Goal: Task Accomplishment & Management: Complete application form

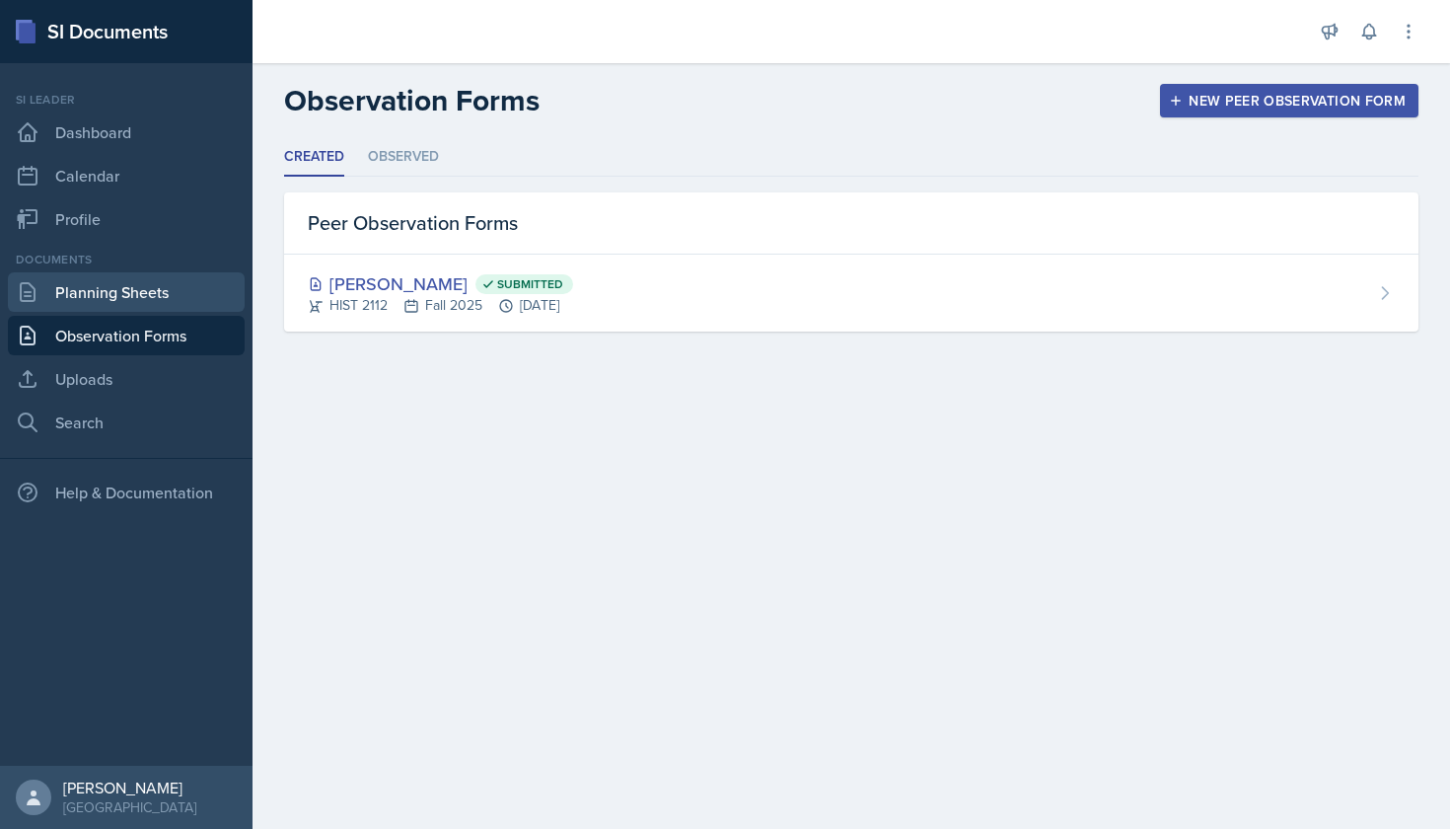
click at [80, 300] on link "Planning Sheets" at bounding box center [126, 291] width 237 height 39
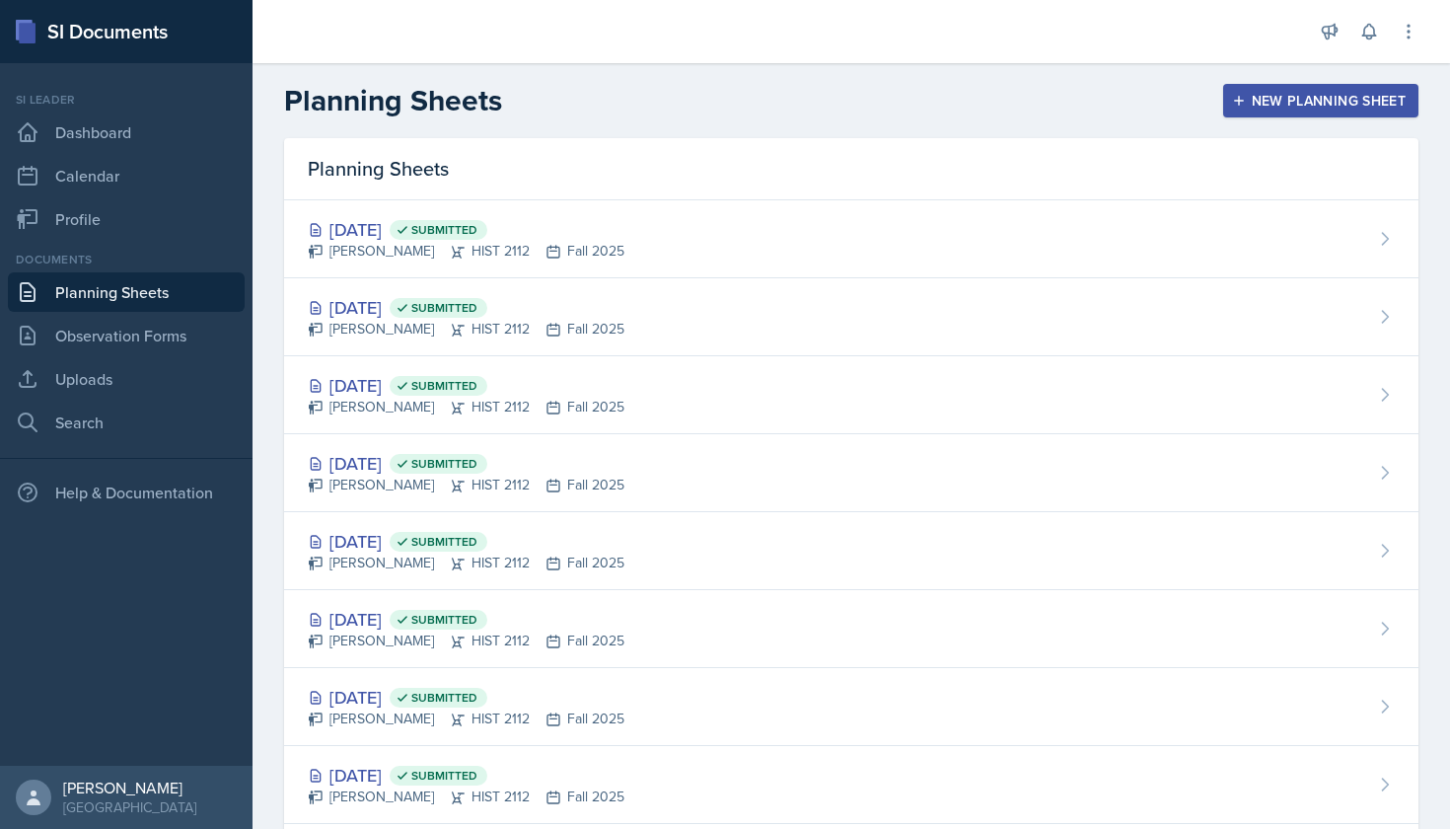
click at [1249, 108] on div "New Planning Sheet" at bounding box center [1321, 101] width 170 height 16
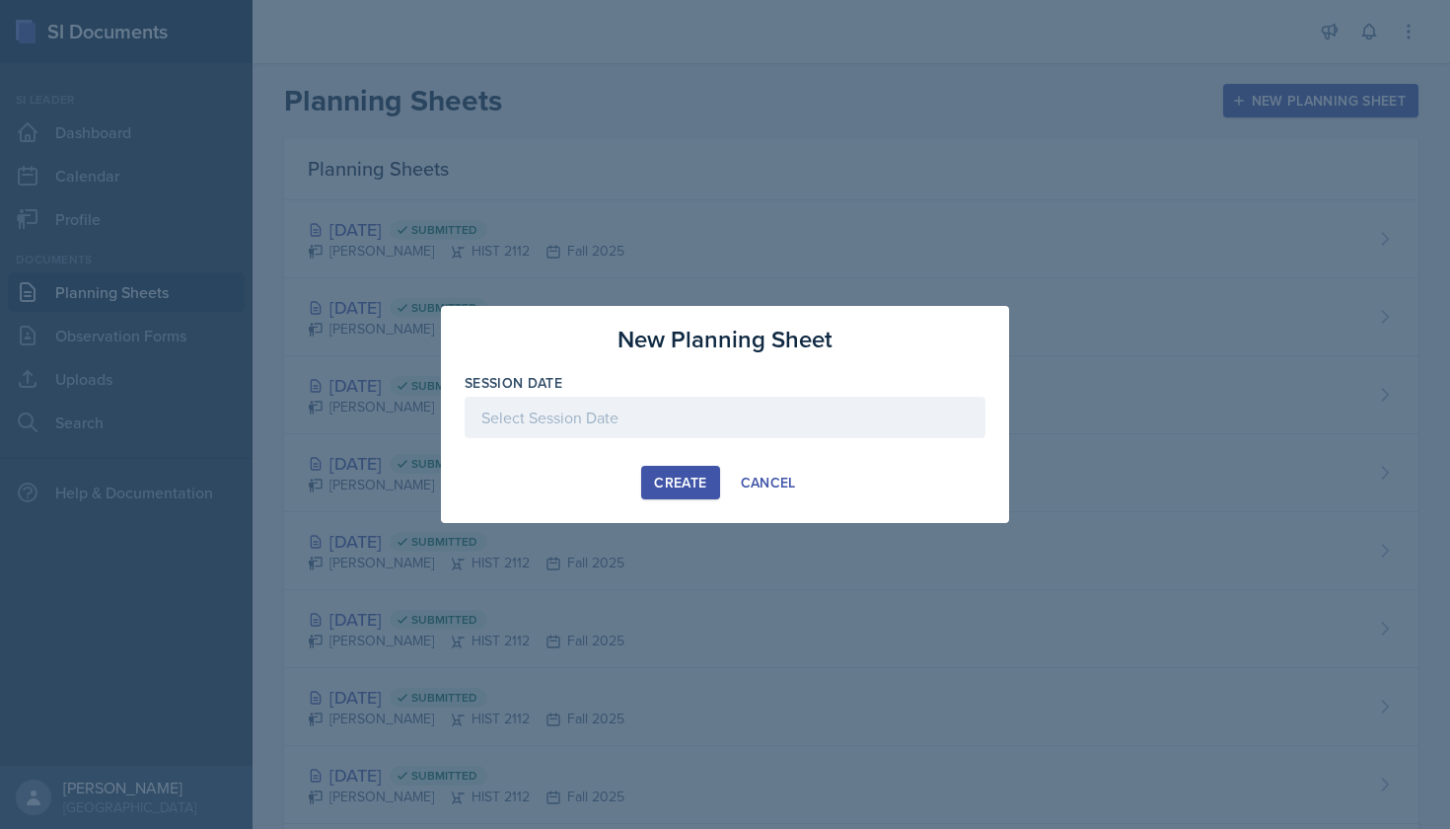
click at [740, 407] on div at bounding box center [725, 417] width 521 height 41
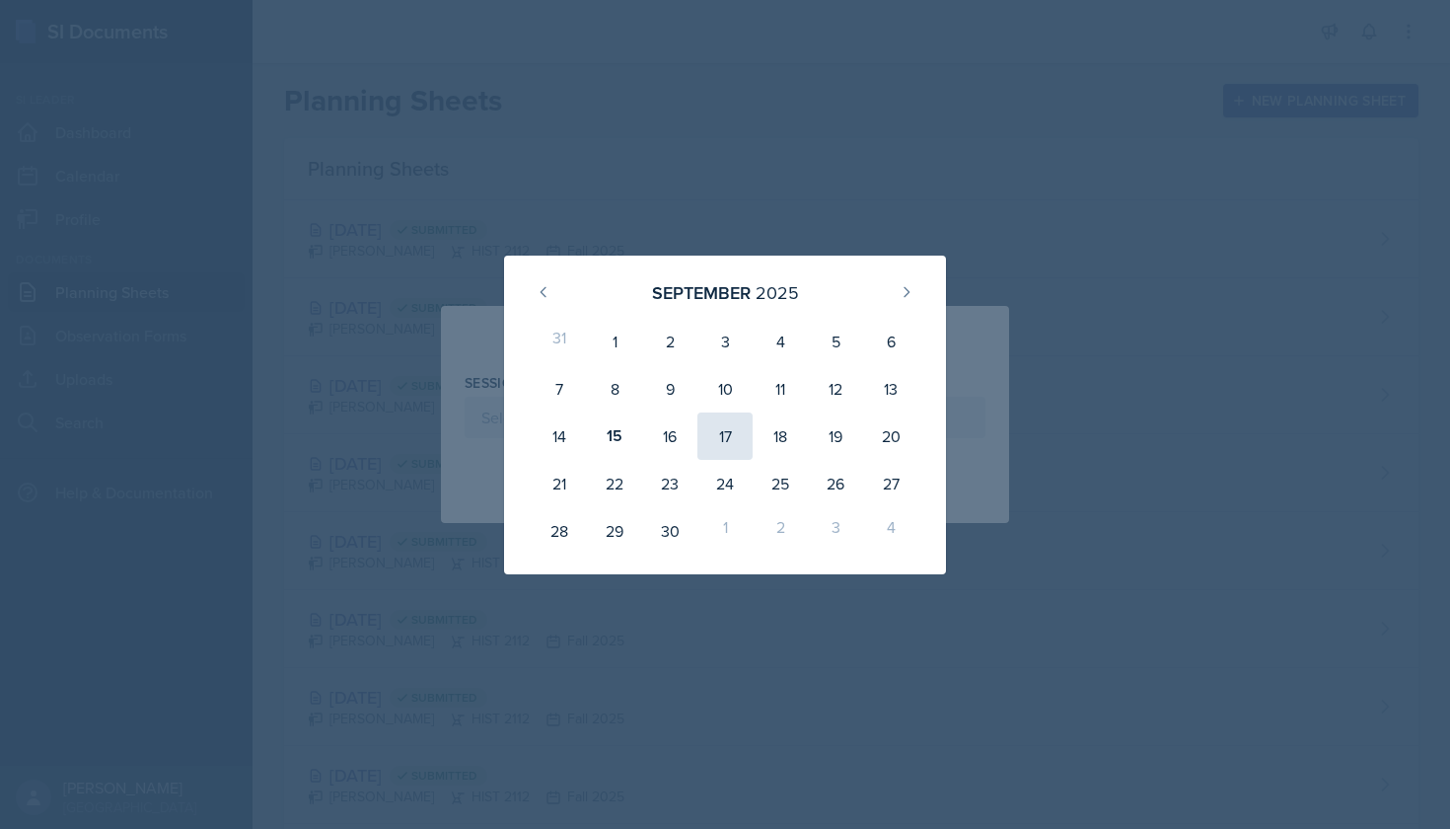
click at [733, 429] on div "17" at bounding box center [724, 435] width 55 height 47
type input "[DATE]"
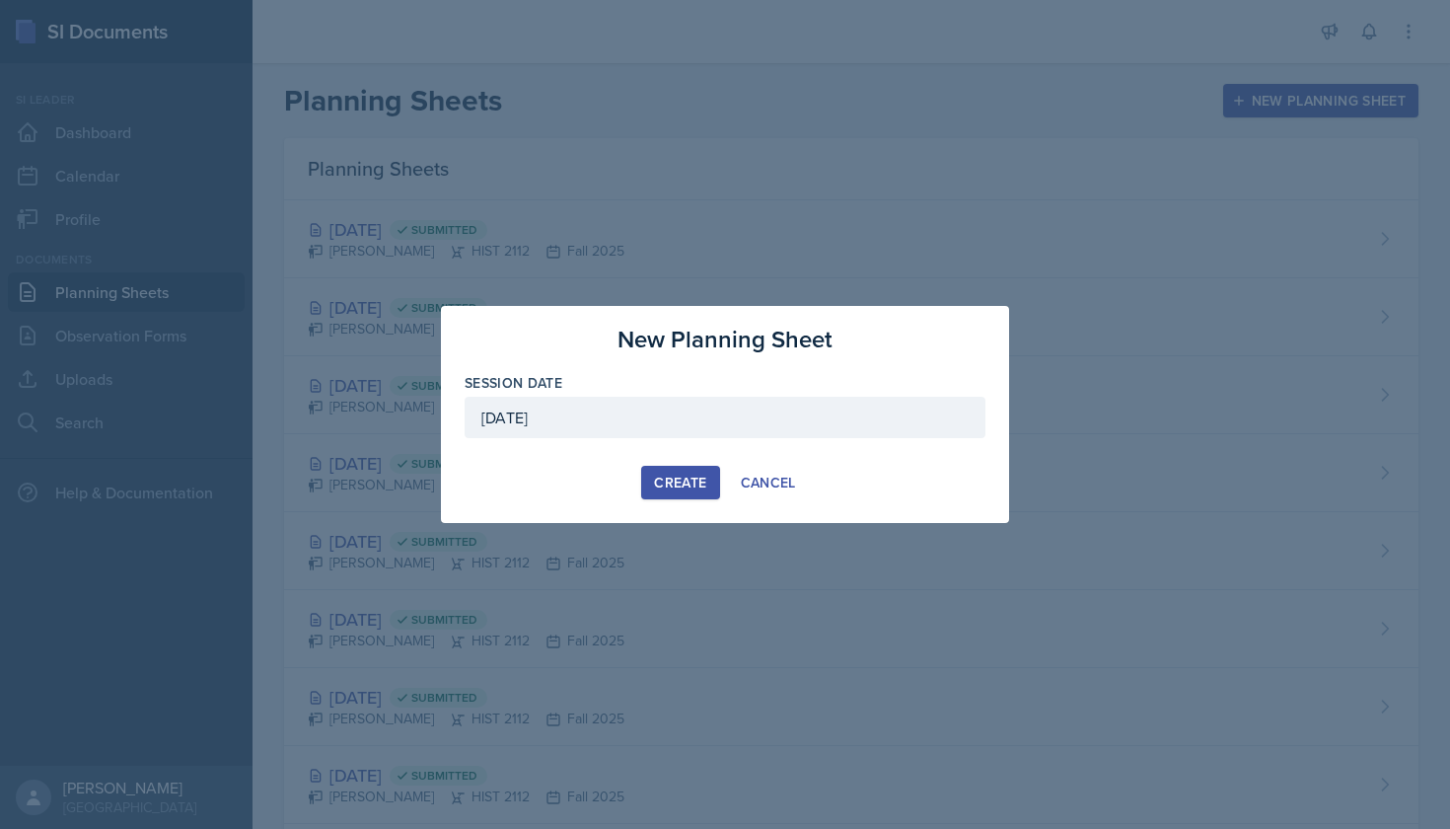
click at [669, 481] on div "Create" at bounding box center [680, 482] width 52 height 16
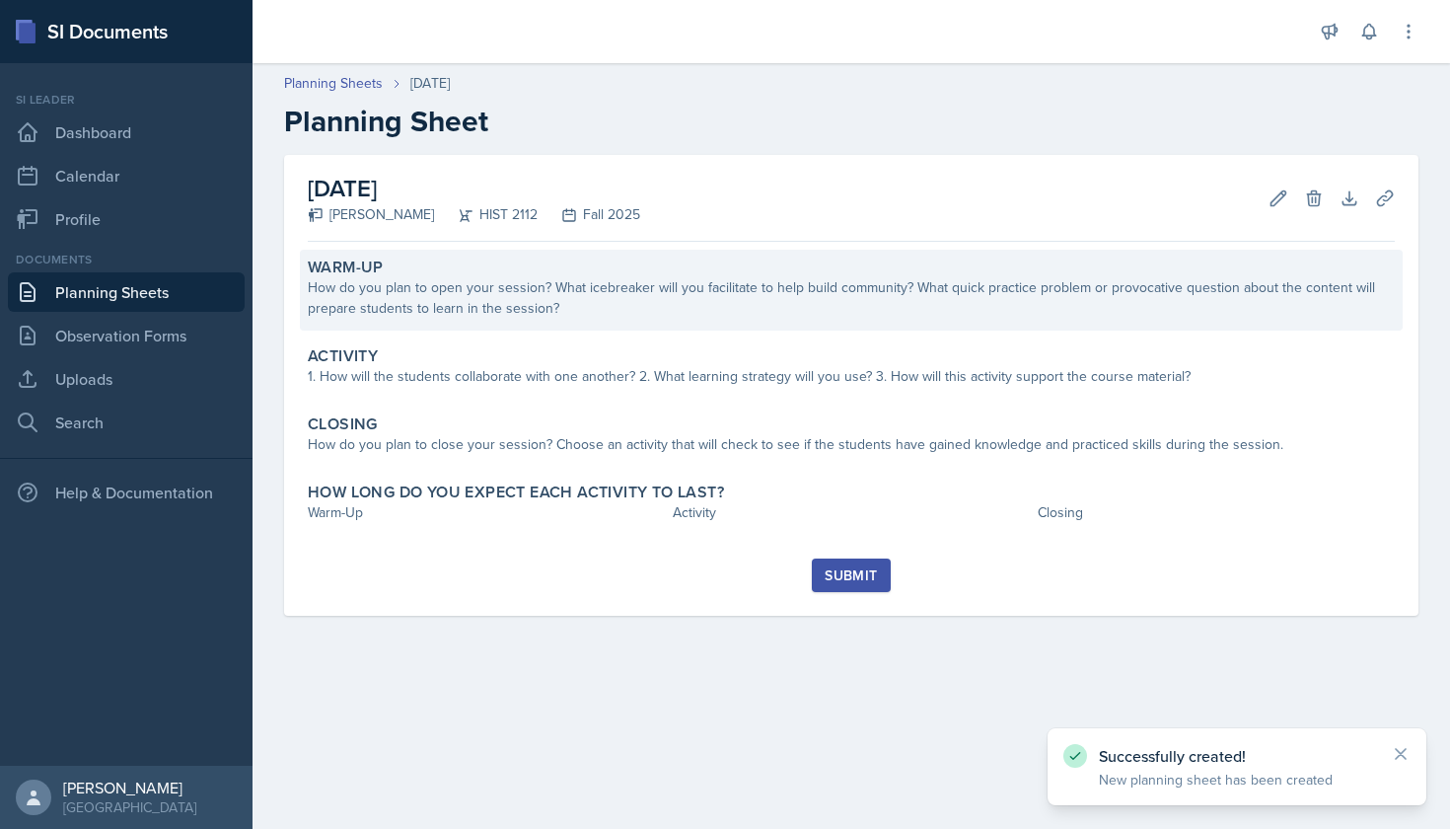
click at [538, 311] on div "How do you plan to open your session? What icebreaker will you facilitate to he…" at bounding box center [851, 297] width 1087 height 41
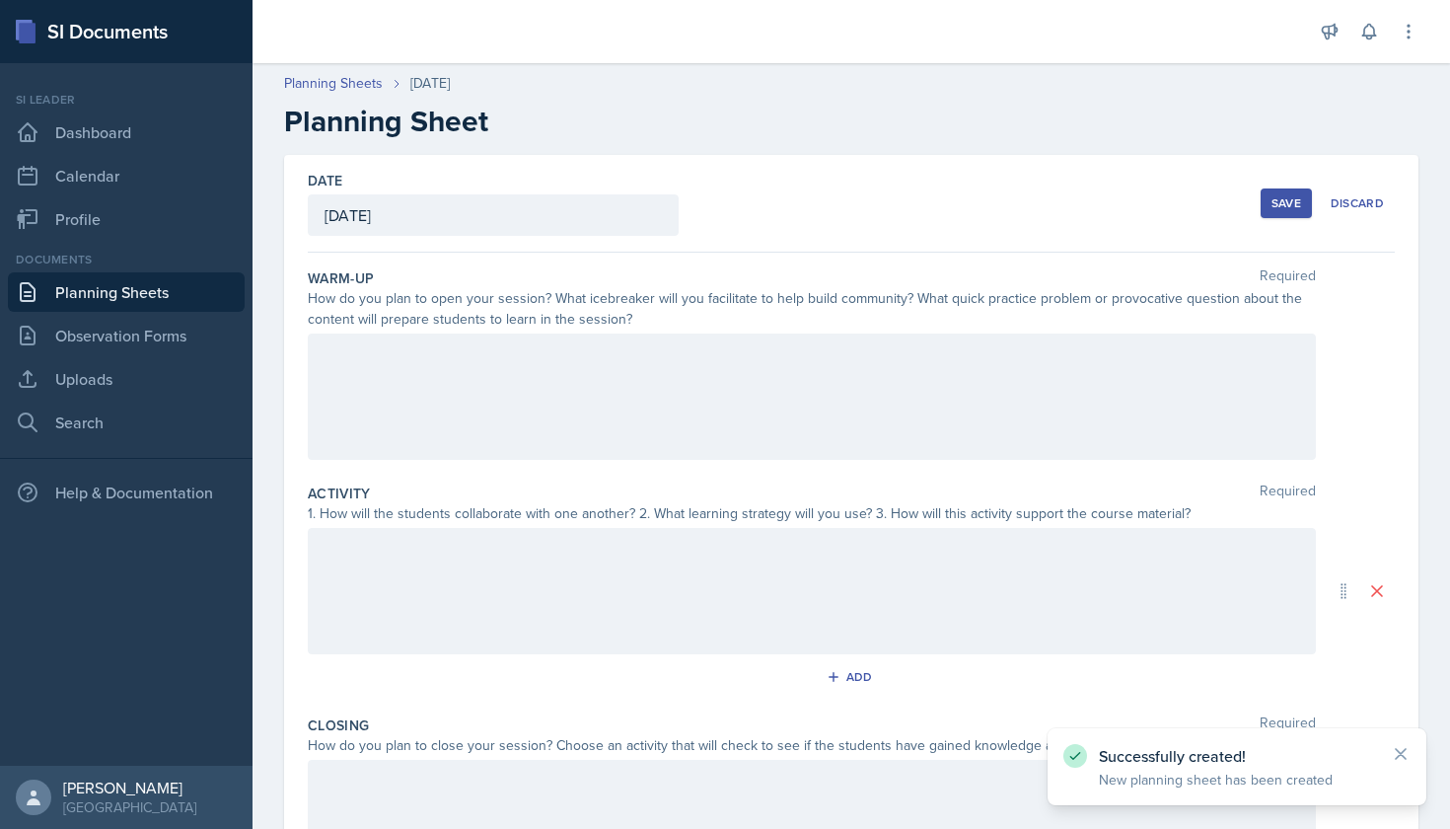
click at [580, 357] on div at bounding box center [812, 396] width 1008 height 126
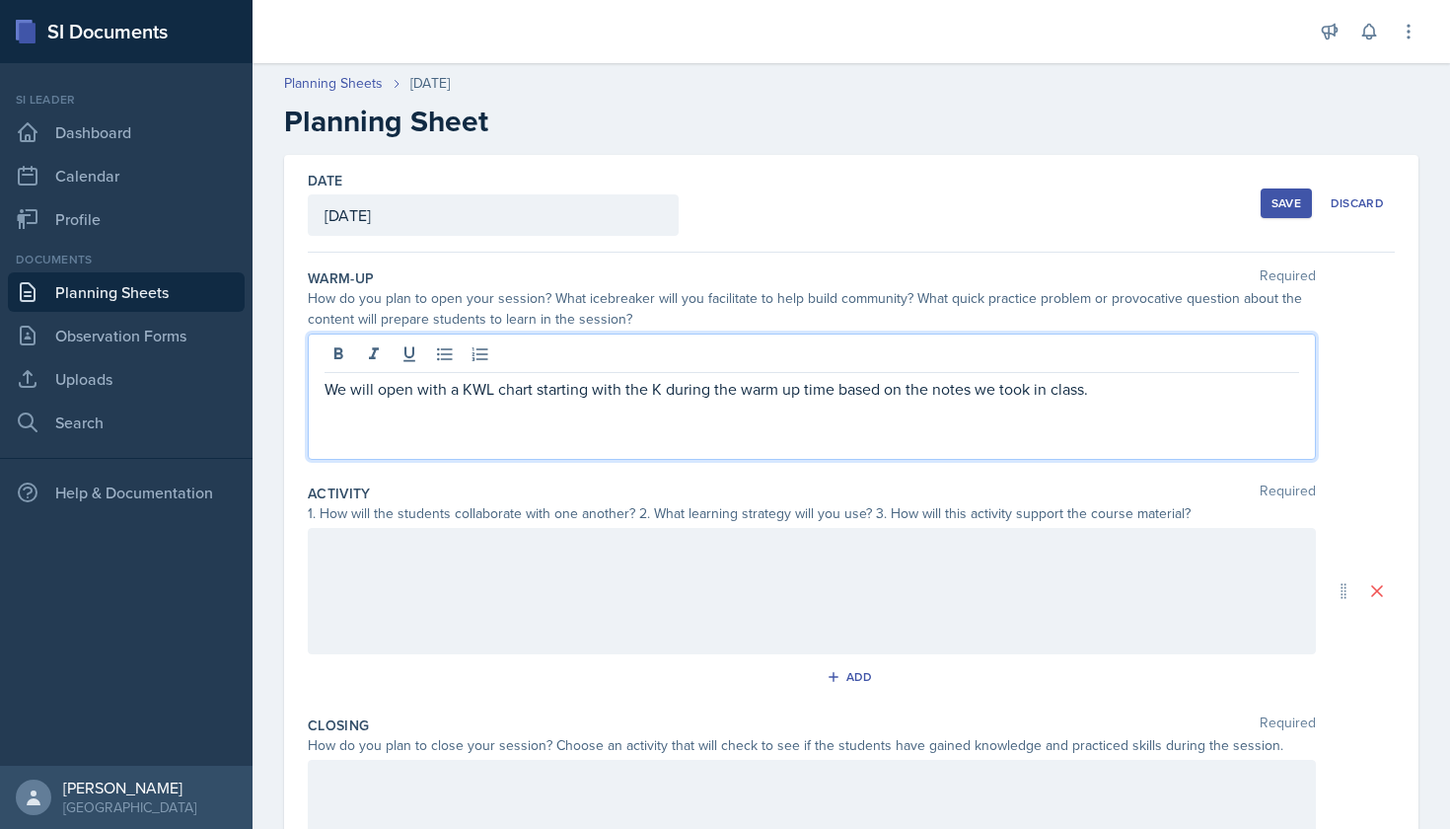
click at [470, 545] on div at bounding box center [812, 591] width 1008 height 126
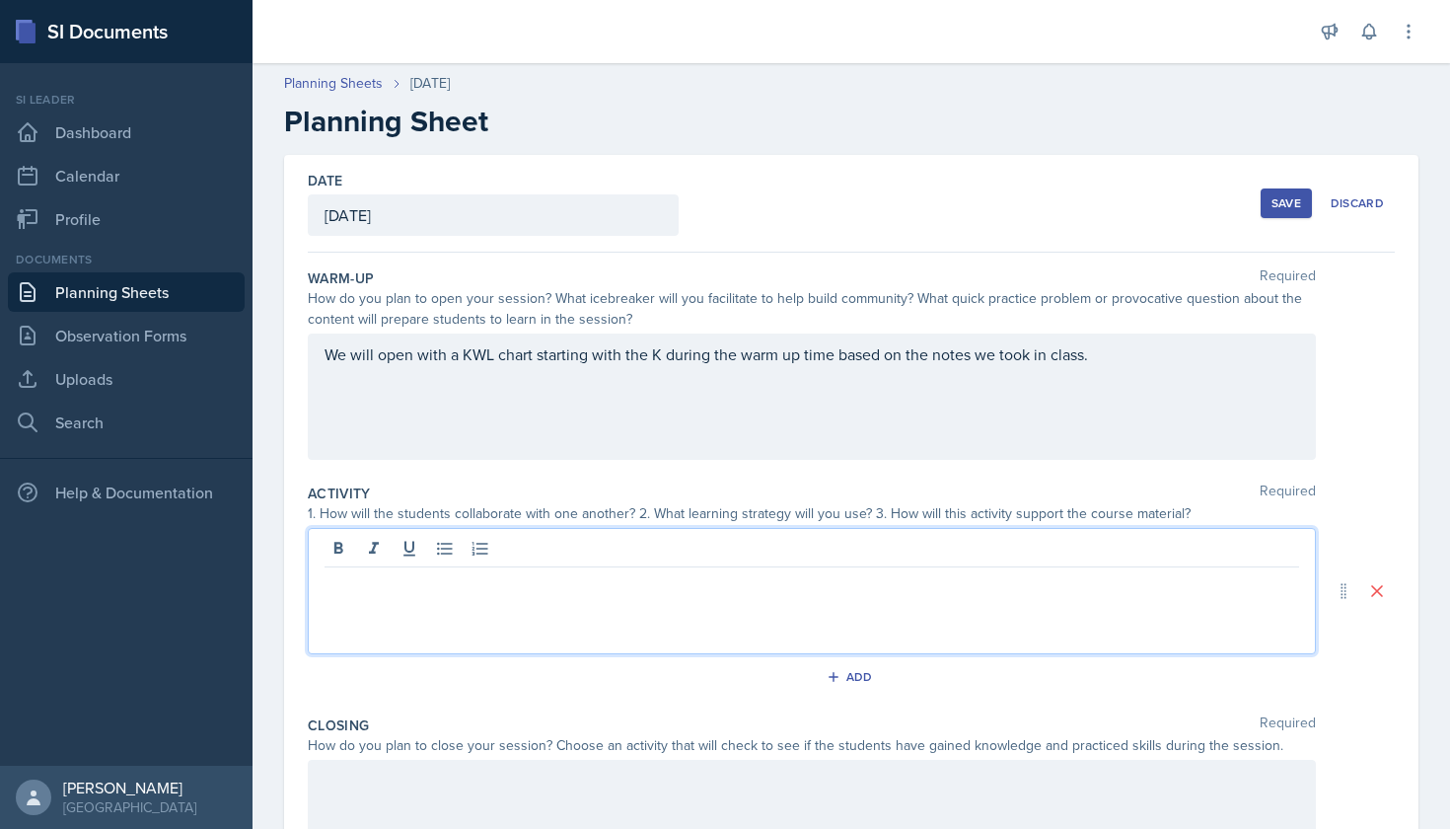
click at [1129, 364] on div "We will open with a KWL chart starting with the K during the warm up time based…" at bounding box center [812, 396] width 1008 height 126
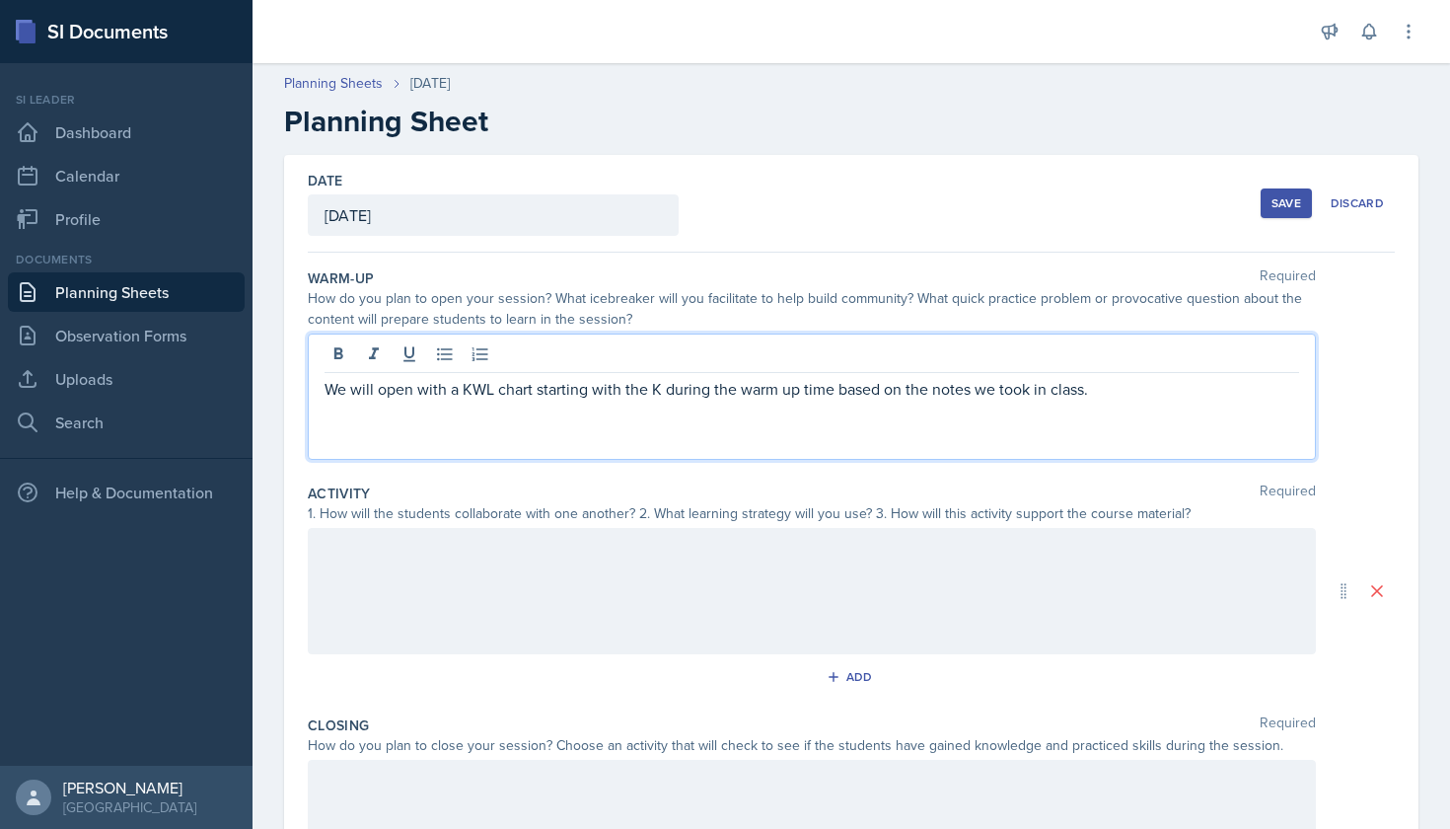
click at [1124, 385] on p "We will open with a KWL chart starting with the K during the warm up time based…" at bounding box center [812, 389] width 975 height 24
click at [1020, 542] on div at bounding box center [812, 591] width 1008 height 126
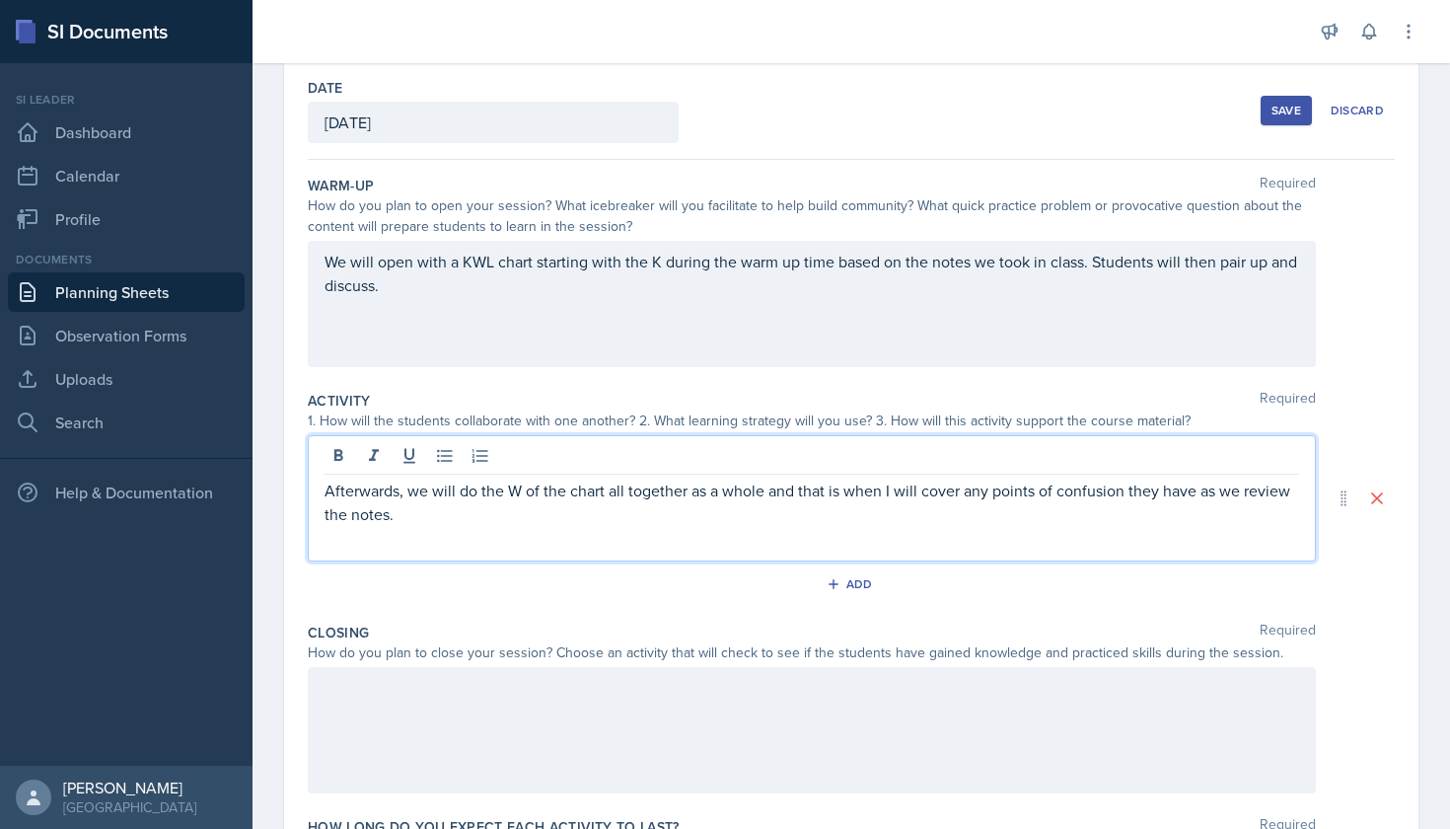
scroll to position [105, 0]
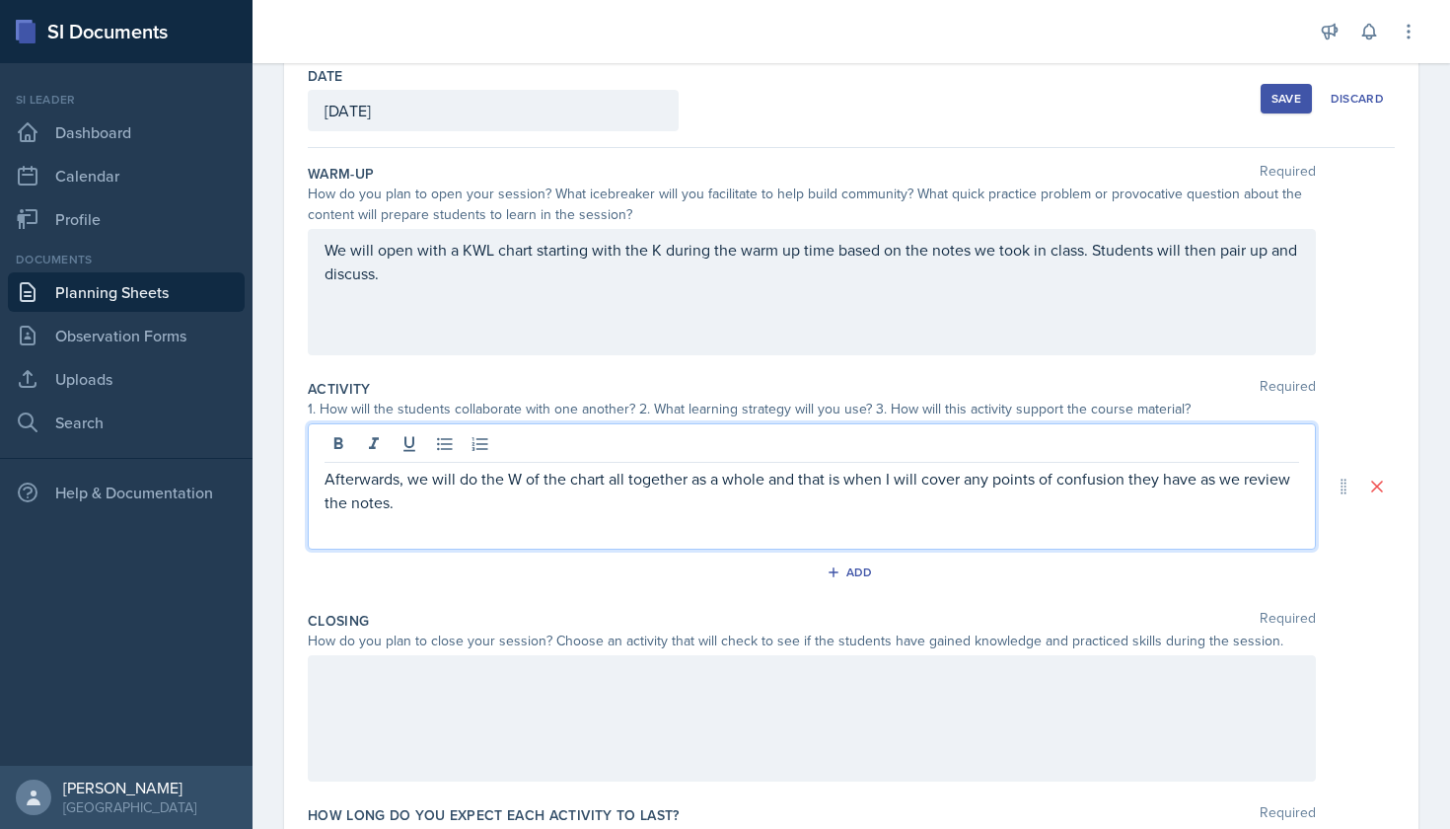
click at [603, 678] on div at bounding box center [812, 718] width 1008 height 126
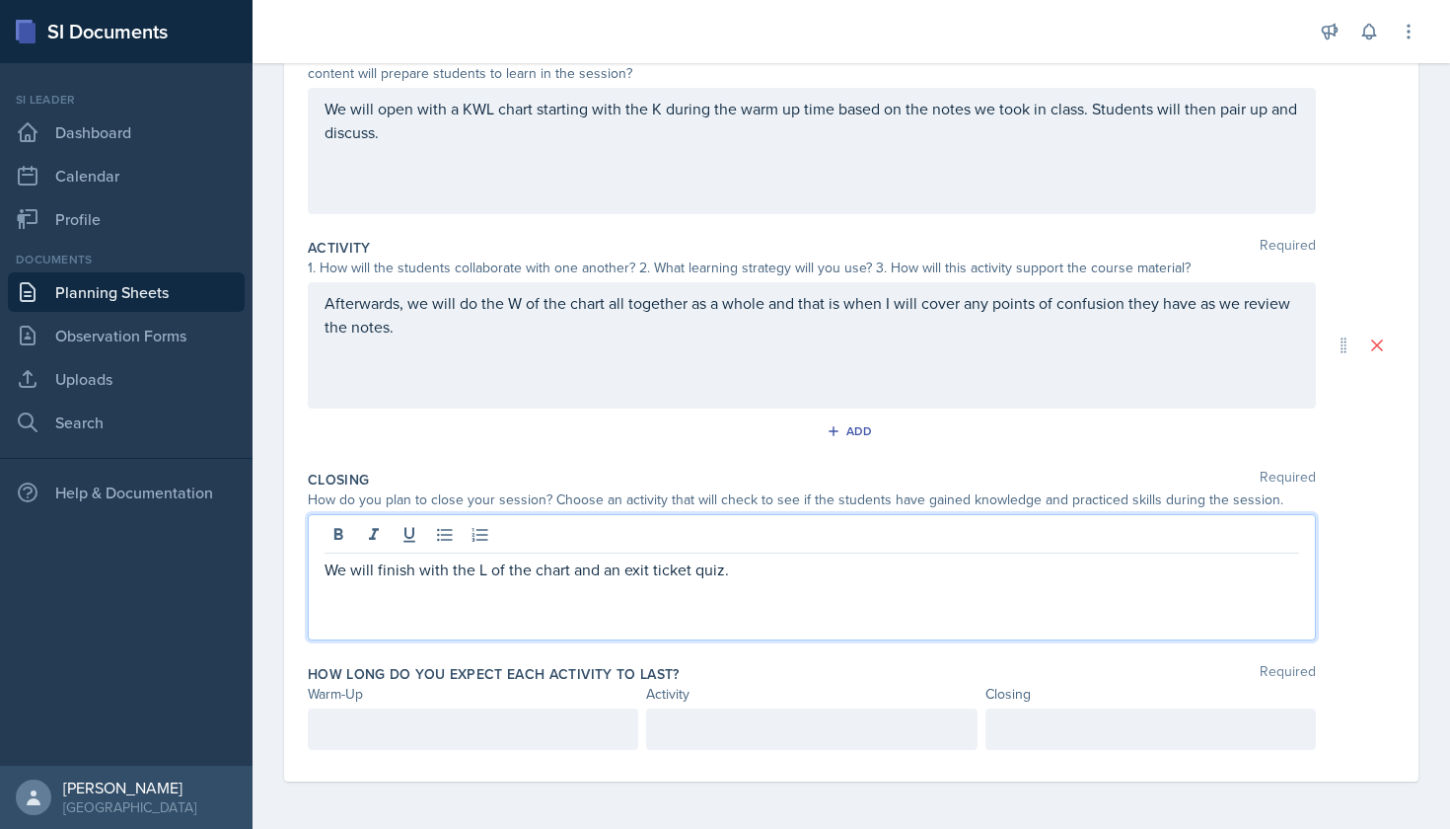
scroll to position [246, 0]
click at [479, 735] on div at bounding box center [473, 728] width 330 height 41
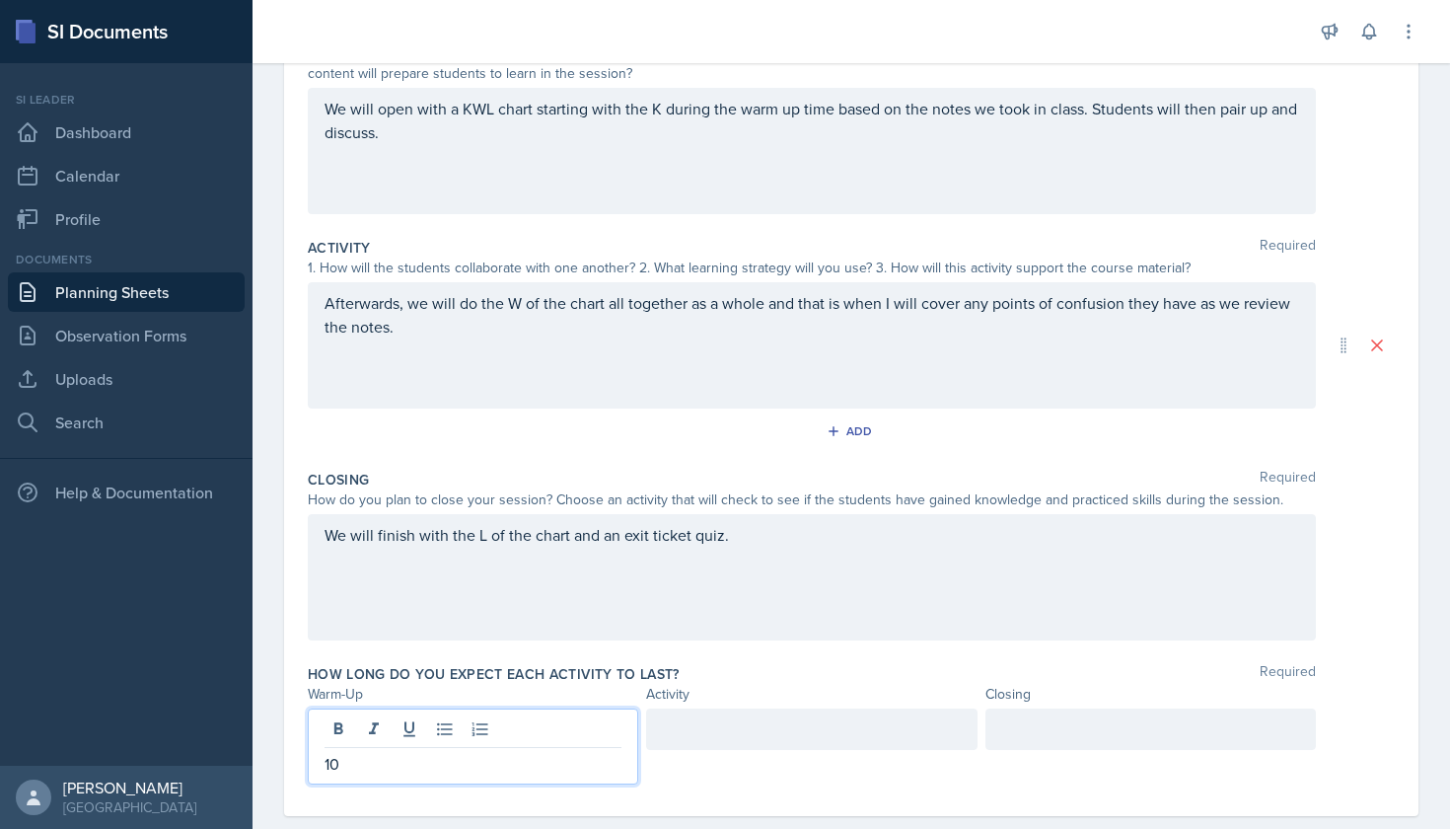
click at [830, 728] on div at bounding box center [811, 728] width 330 height 41
click at [1054, 730] on div at bounding box center [1150, 728] width 330 height 41
click at [1111, 675] on div "How long do you expect each activity to last? Required" at bounding box center [851, 674] width 1087 height 20
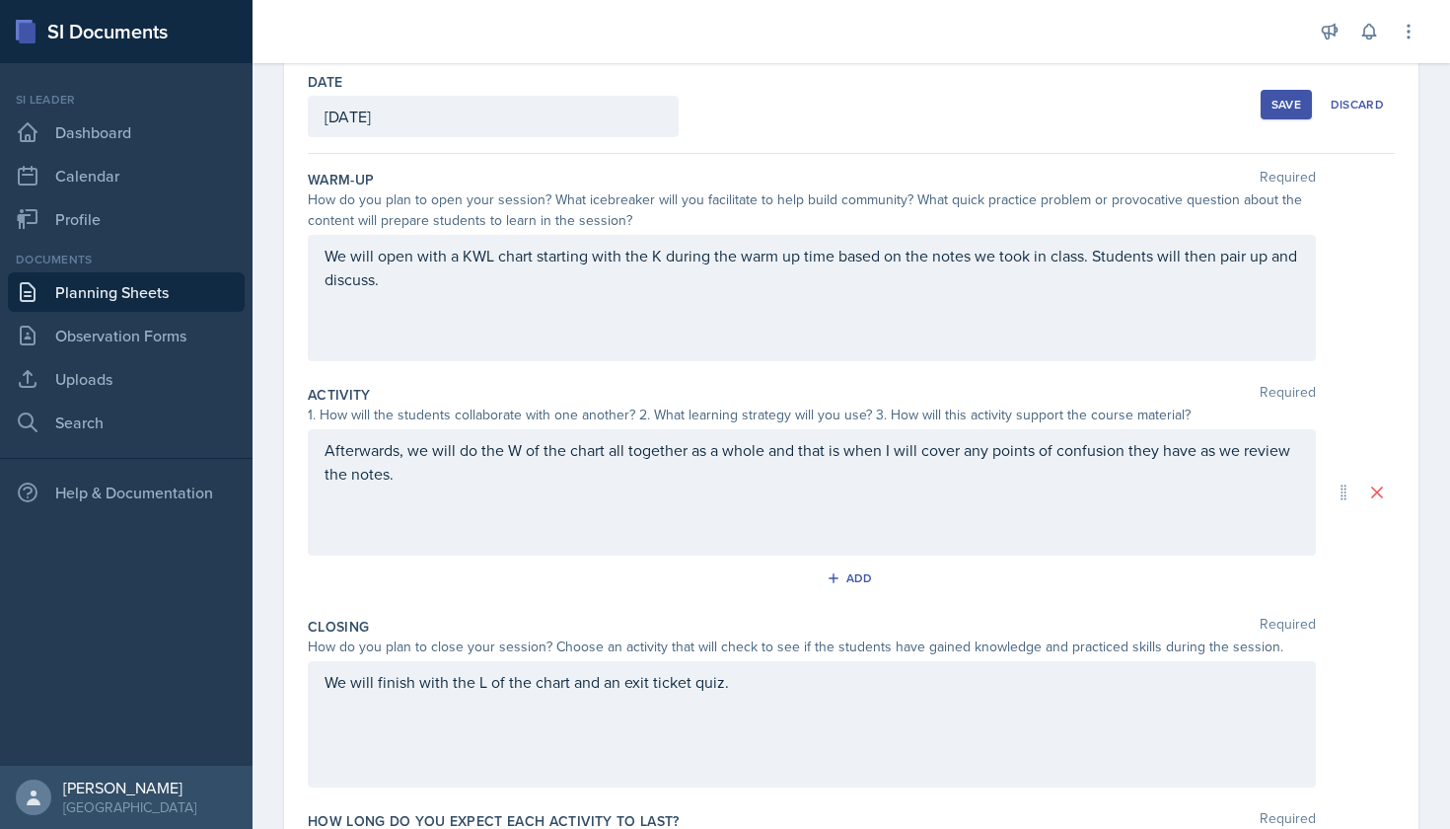
scroll to position [84, 0]
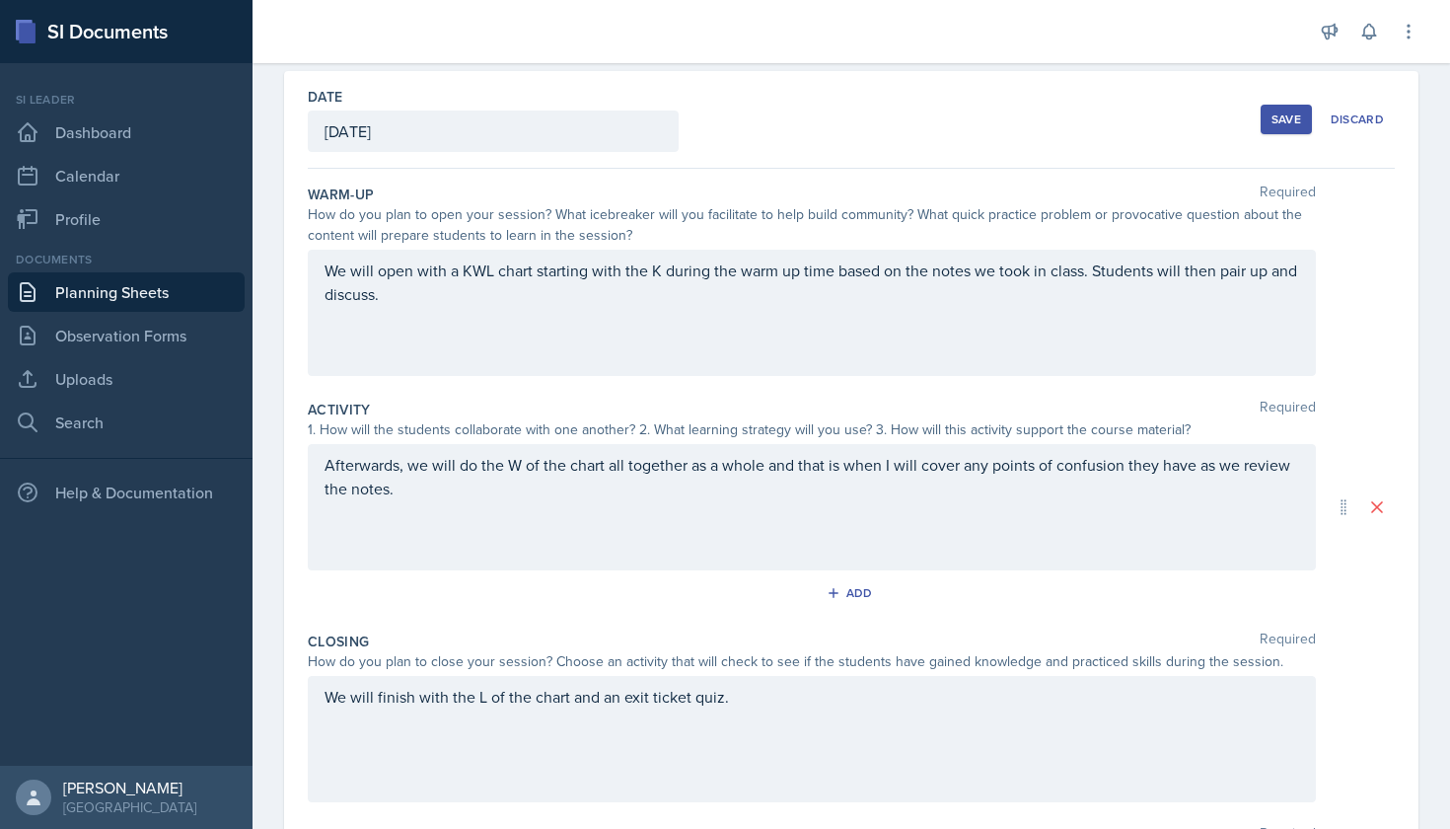
click at [1280, 123] on div "Save" at bounding box center [1287, 119] width 30 height 16
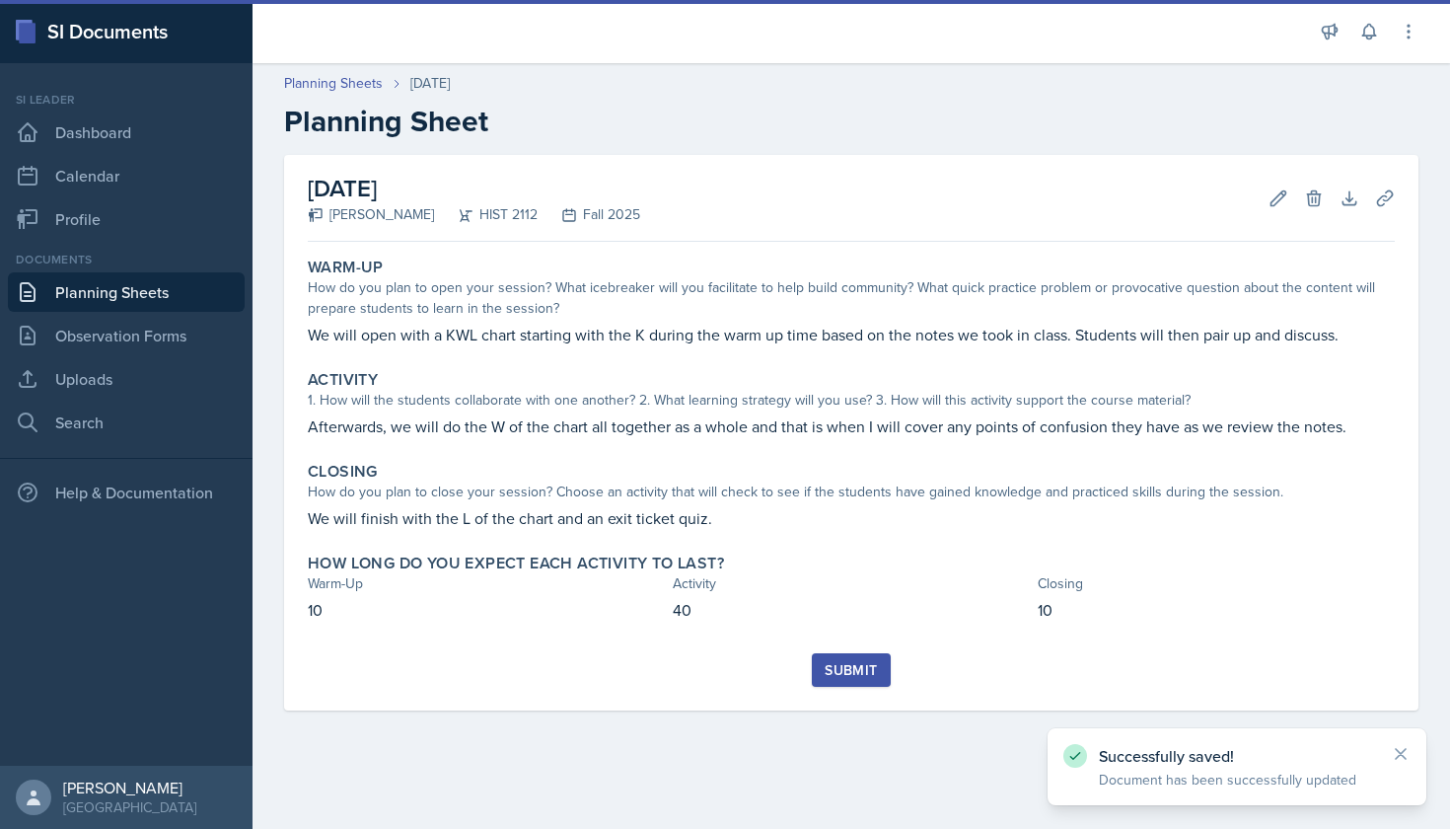
scroll to position [0, 0]
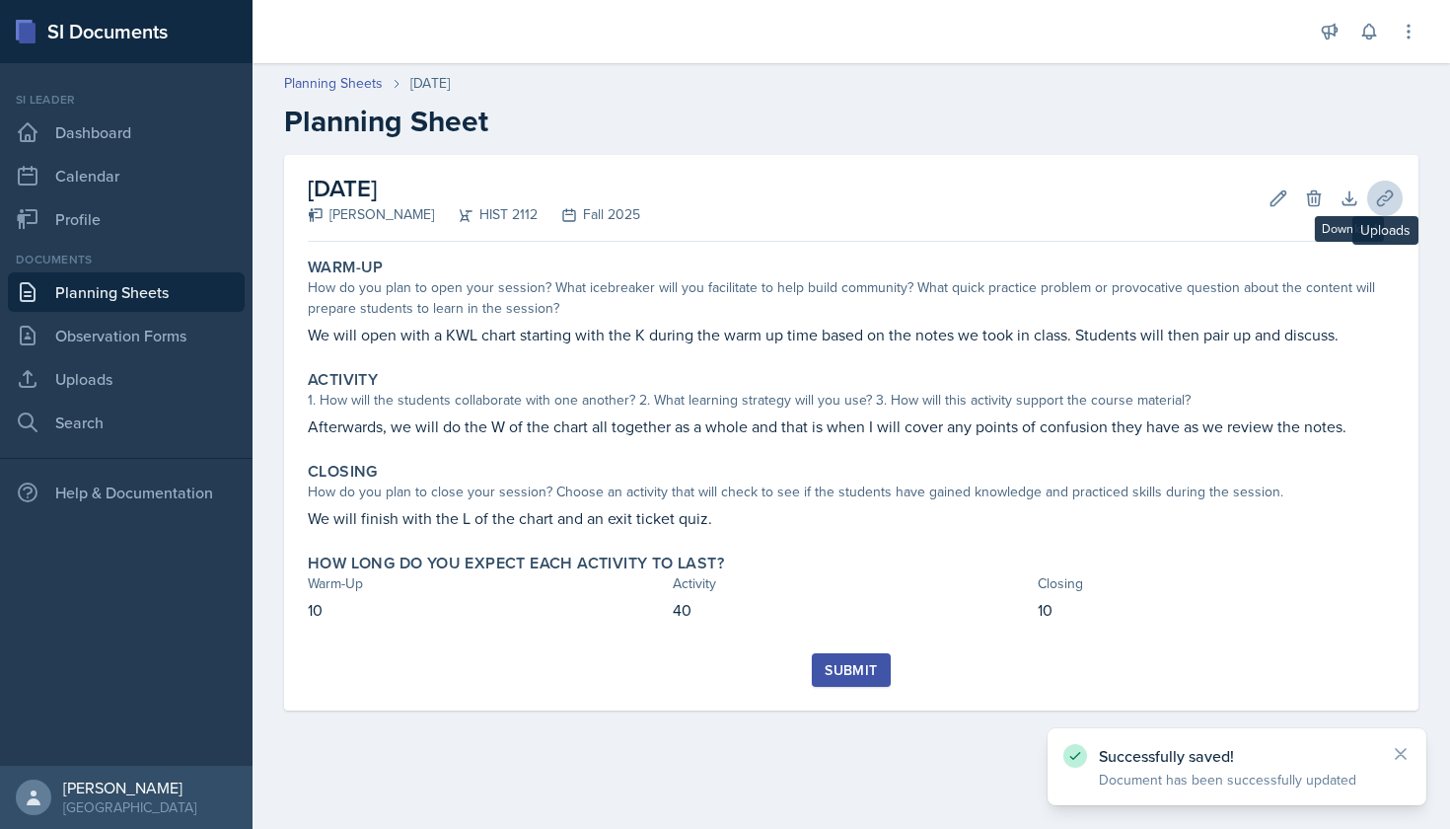
click at [1380, 191] on icon at bounding box center [1385, 198] width 20 height 20
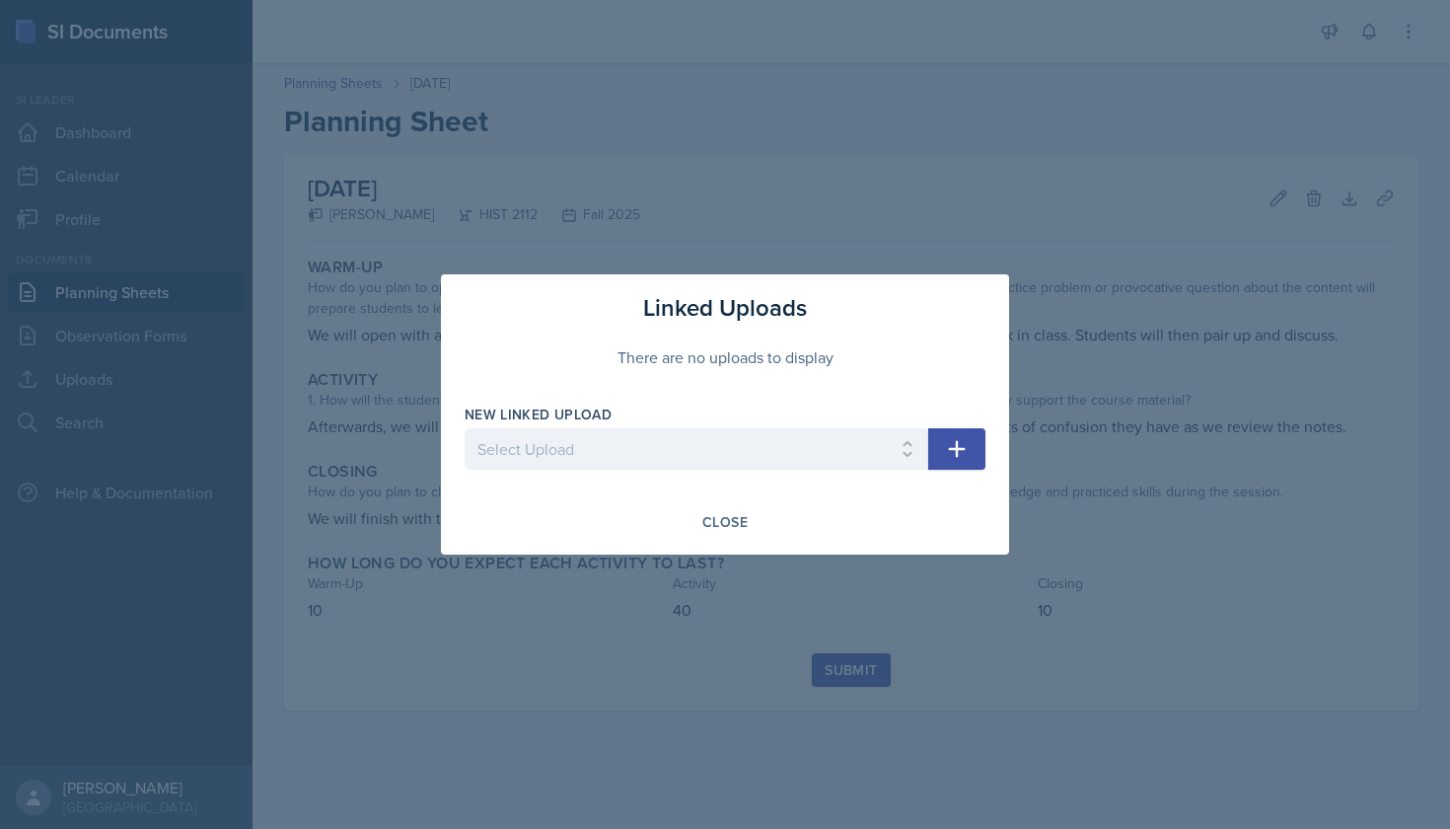
click at [165, 420] on div at bounding box center [725, 414] width 1450 height 829
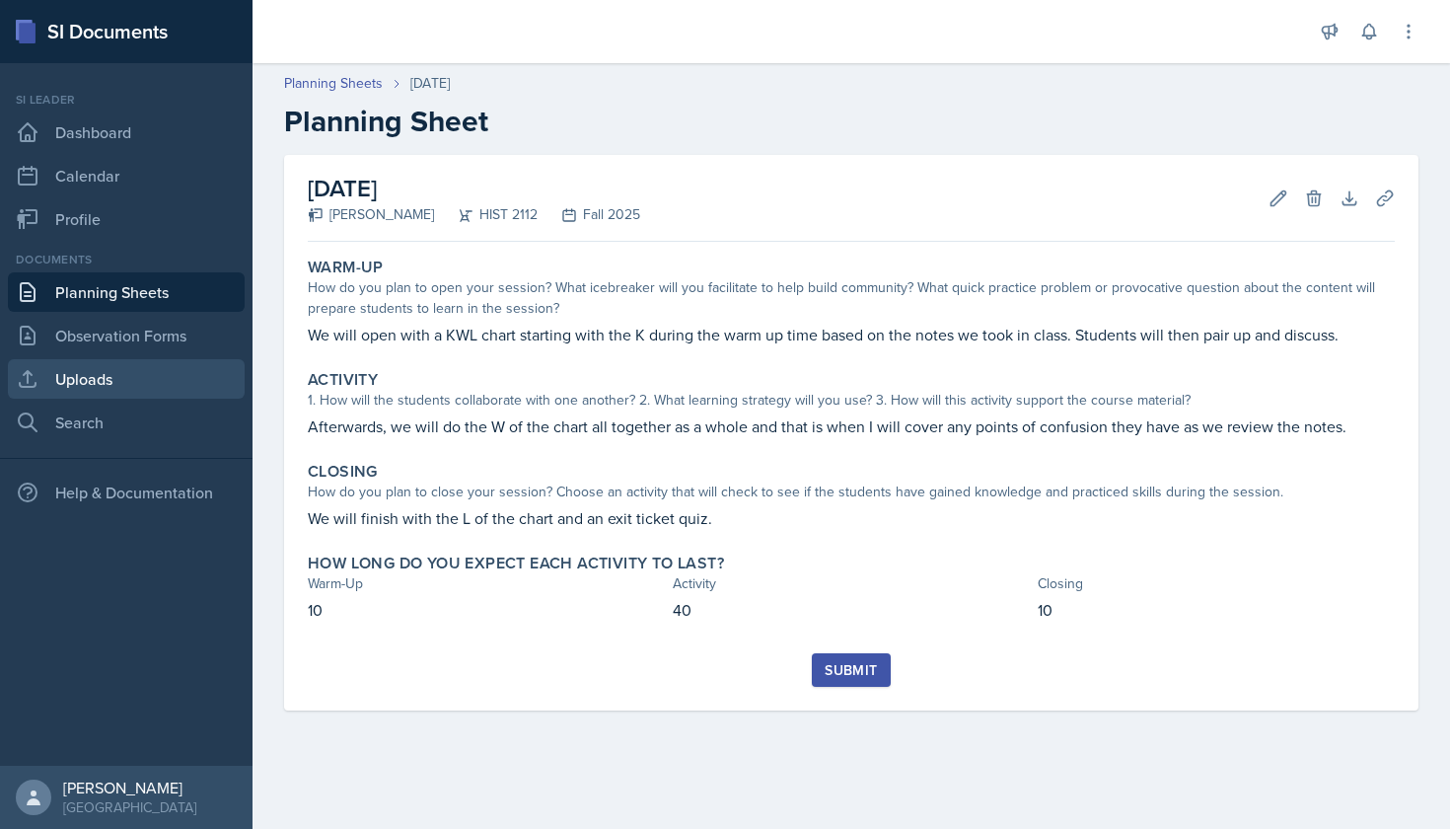
click at [124, 377] on link "Uploads" at bounding box center [126, 378] width 237 height 39
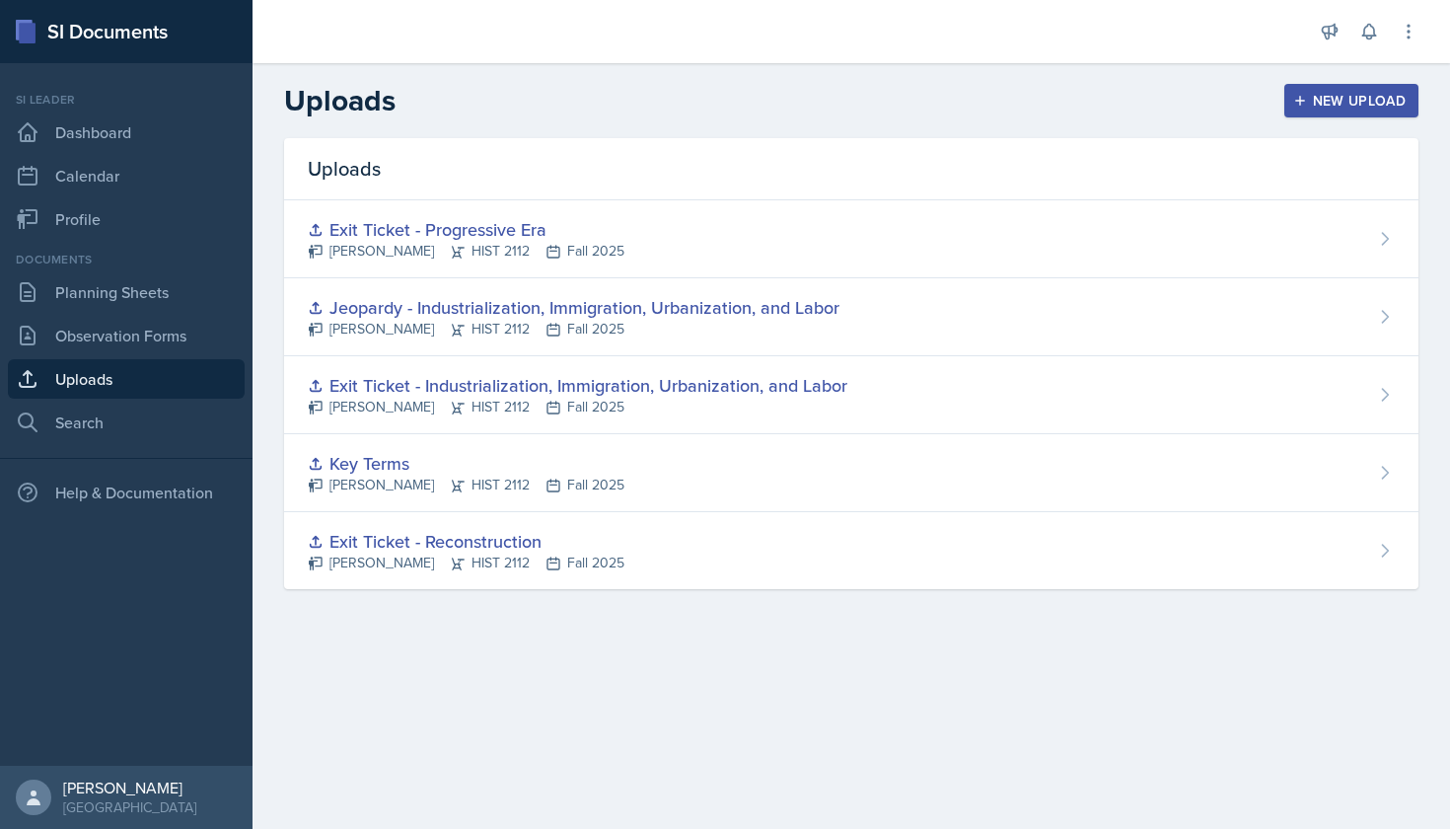
click at [1312, 107] on div "New Upload" at bounding box center [1351, 101] width 109 height 16
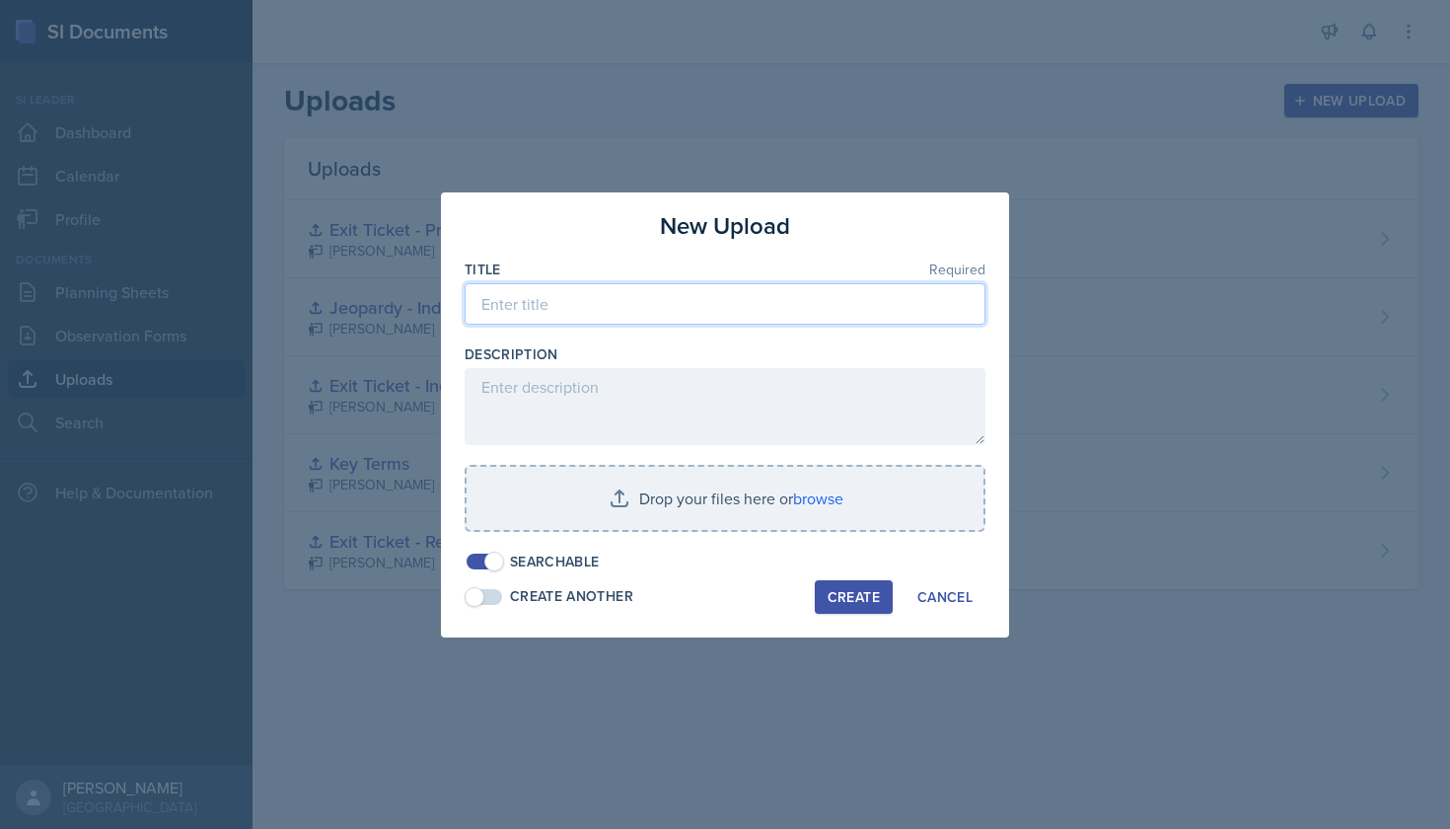
click at [825, 295] on input at bounding box center [725, 303] width 521 height 41
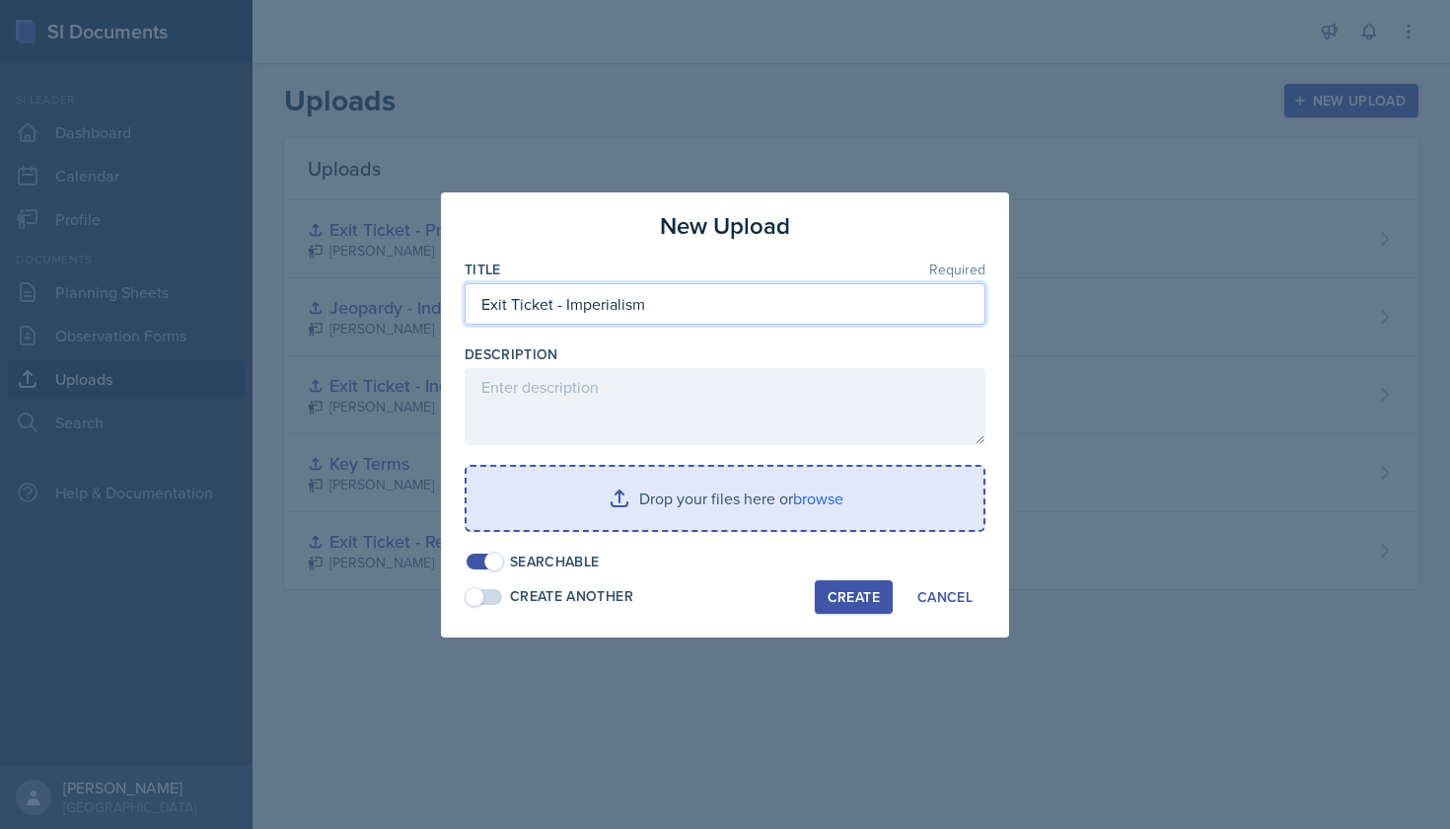
type input "Exit Ticket - Imperialism"
click at [677, 491] on input "file" at bounding box center [725, 498] width 517 height 63
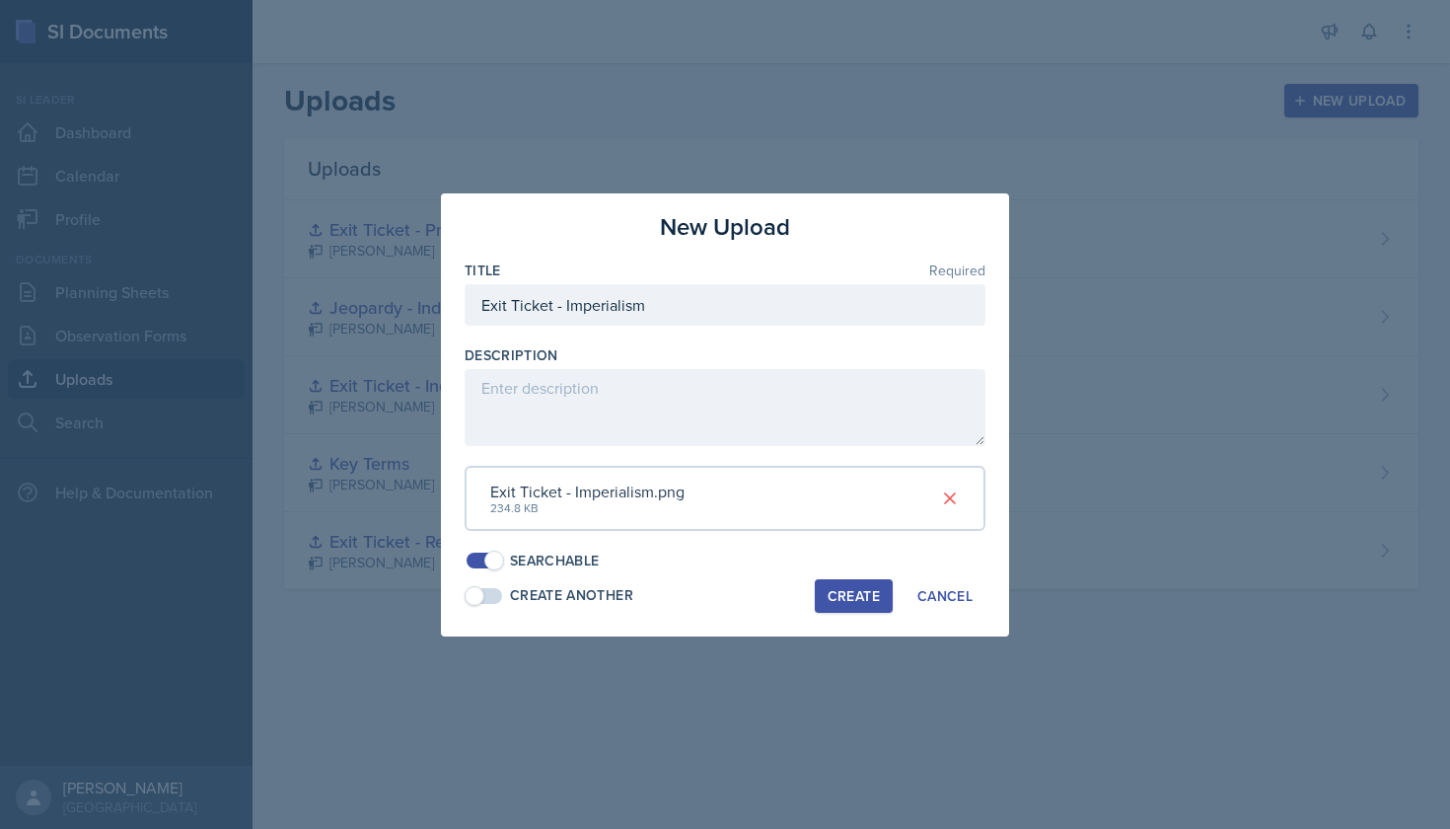
click at [879, 597] on div "Create" at bounding box center [854, 596] width 52 height 16
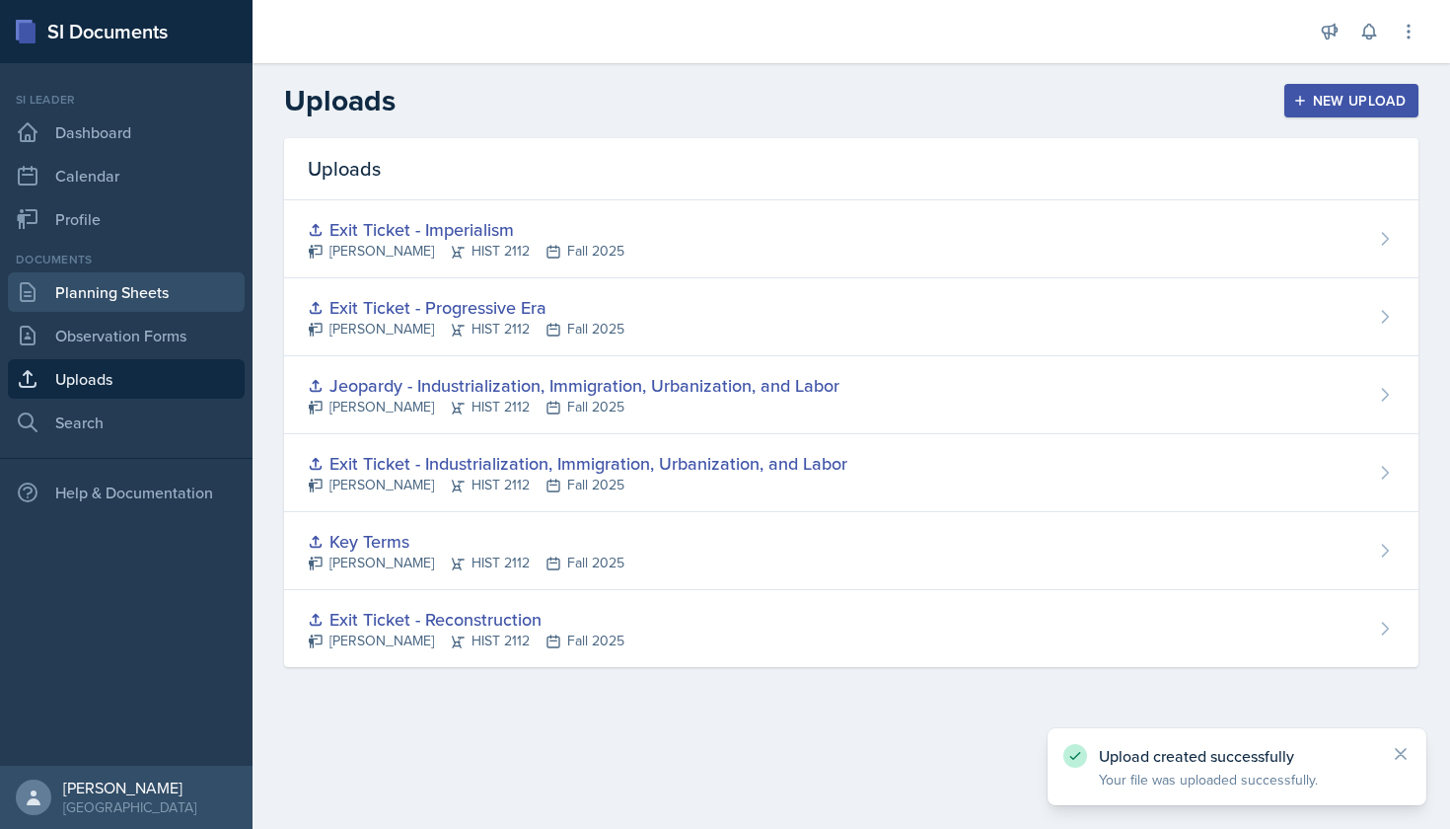
click at [168, 292] on link "Planning Sheets" at bounding box center [126, 291] width 237 height 39
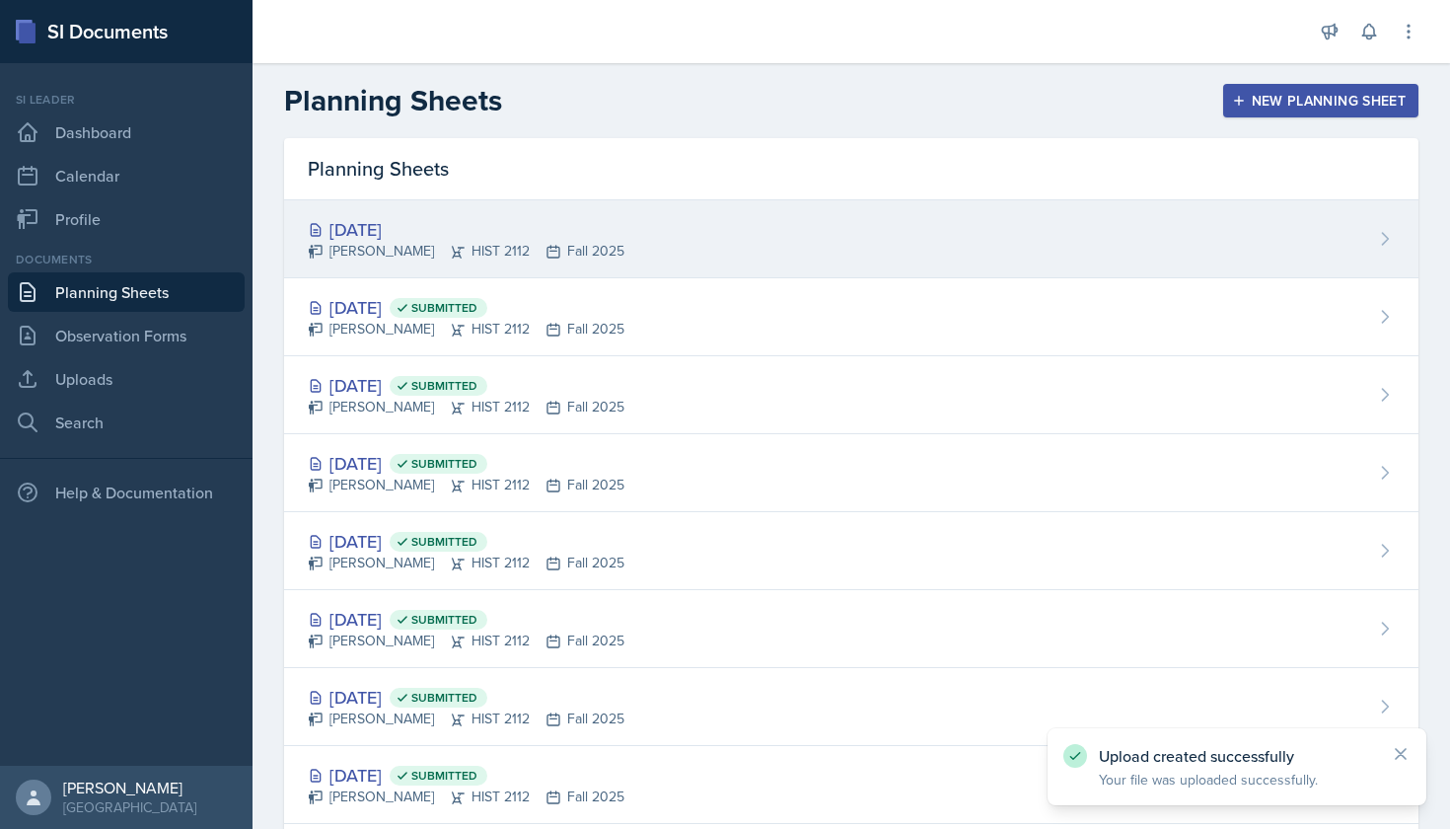
click at [361, 229] on div "[DATE]" at bounding box center [466, 229] width 317 height 27
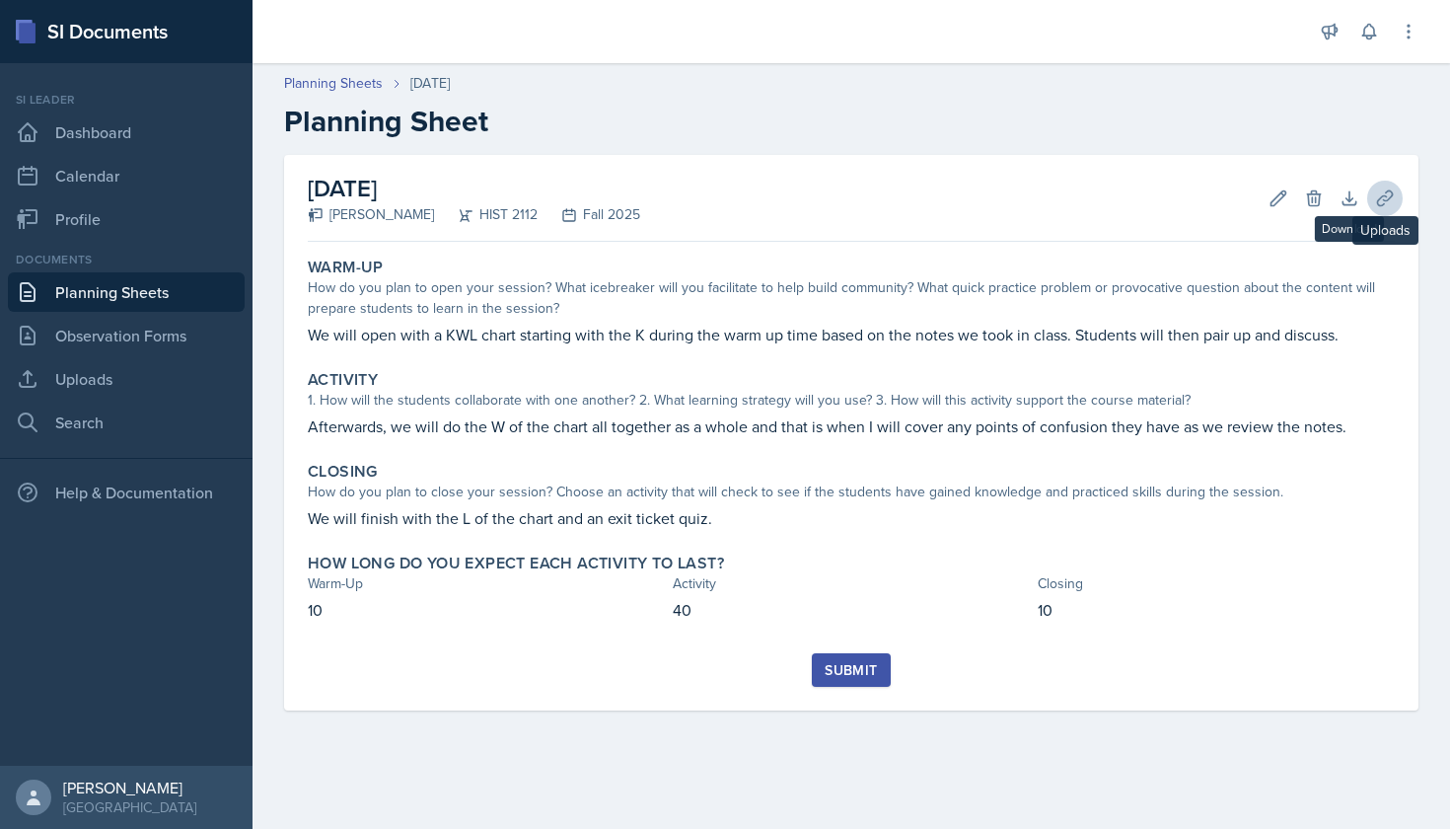
click at [1383, 205] on icon at bounding box center [1384, 197] width 15 height 15
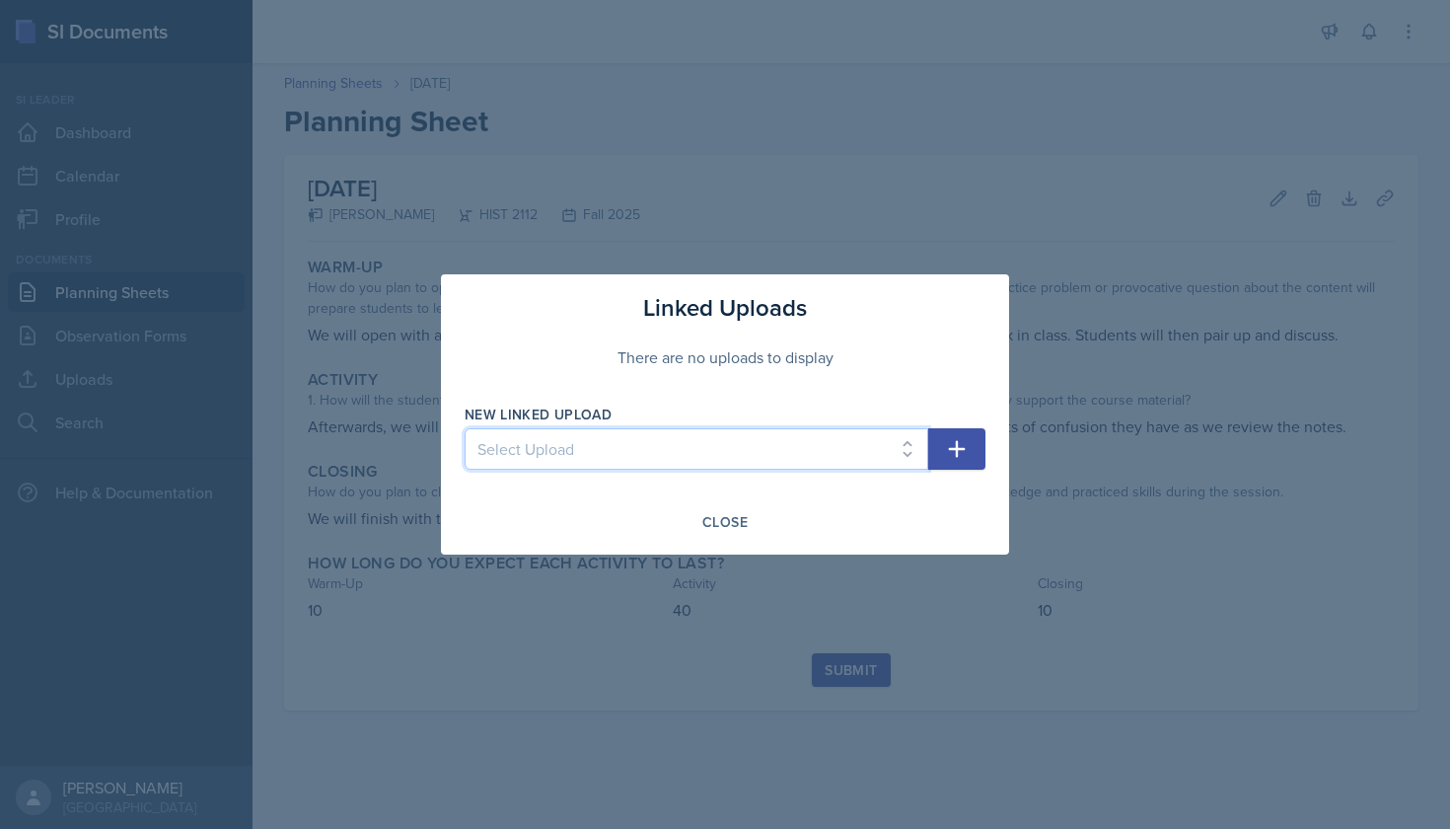
select select "bfd22d8e-acda-4617-b9a0-2305ddc73677"
click at [964, 447] on icon "button" at bounding box center [957, 449] width 24 height 24
select select
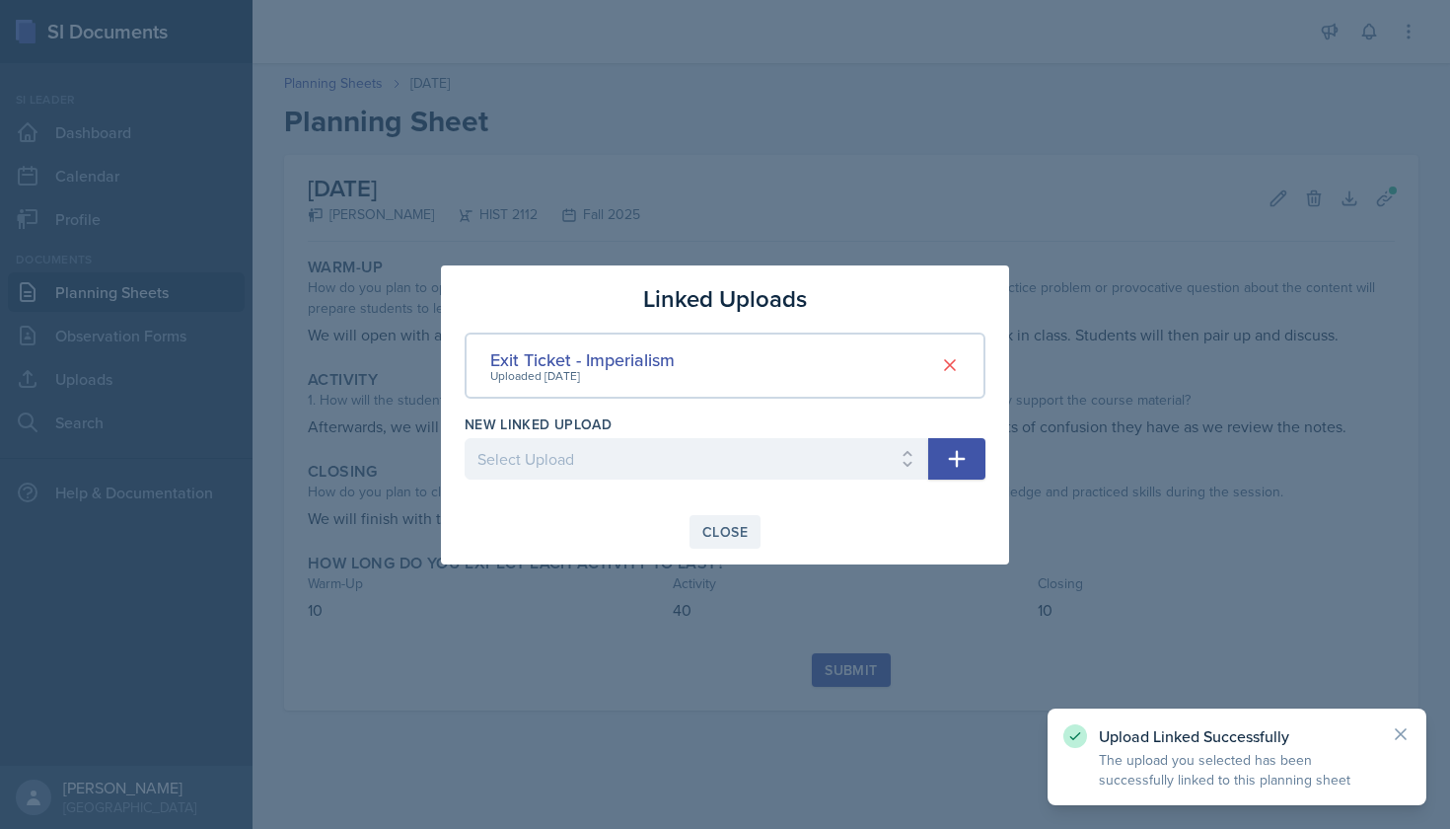
click at [722, 531] on div "Close" at bounding box center [724, 532] width 45 height 16
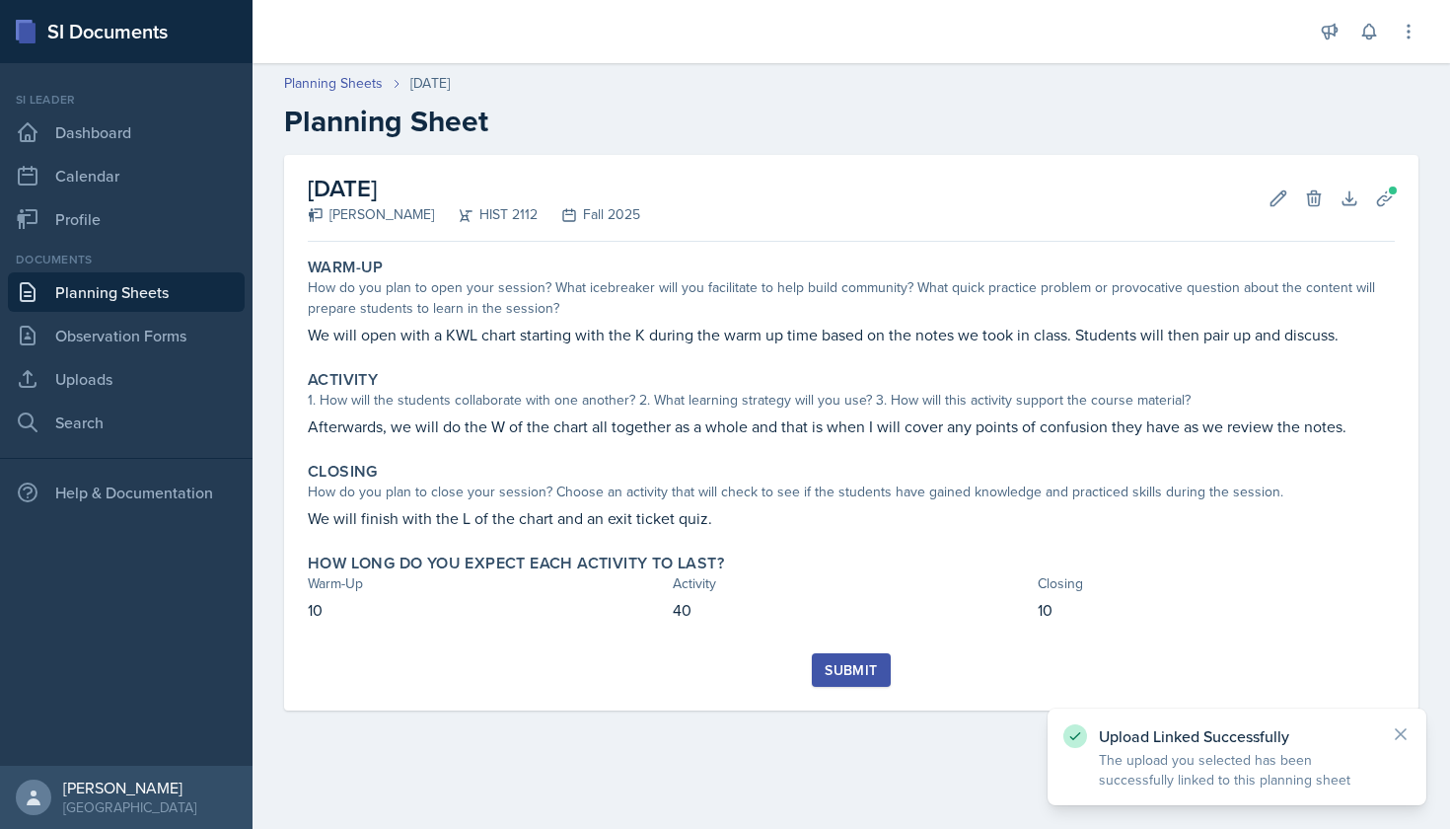
click at [842, 662] on div "Submit" at bounding box center [851, 670] width 52 height 16
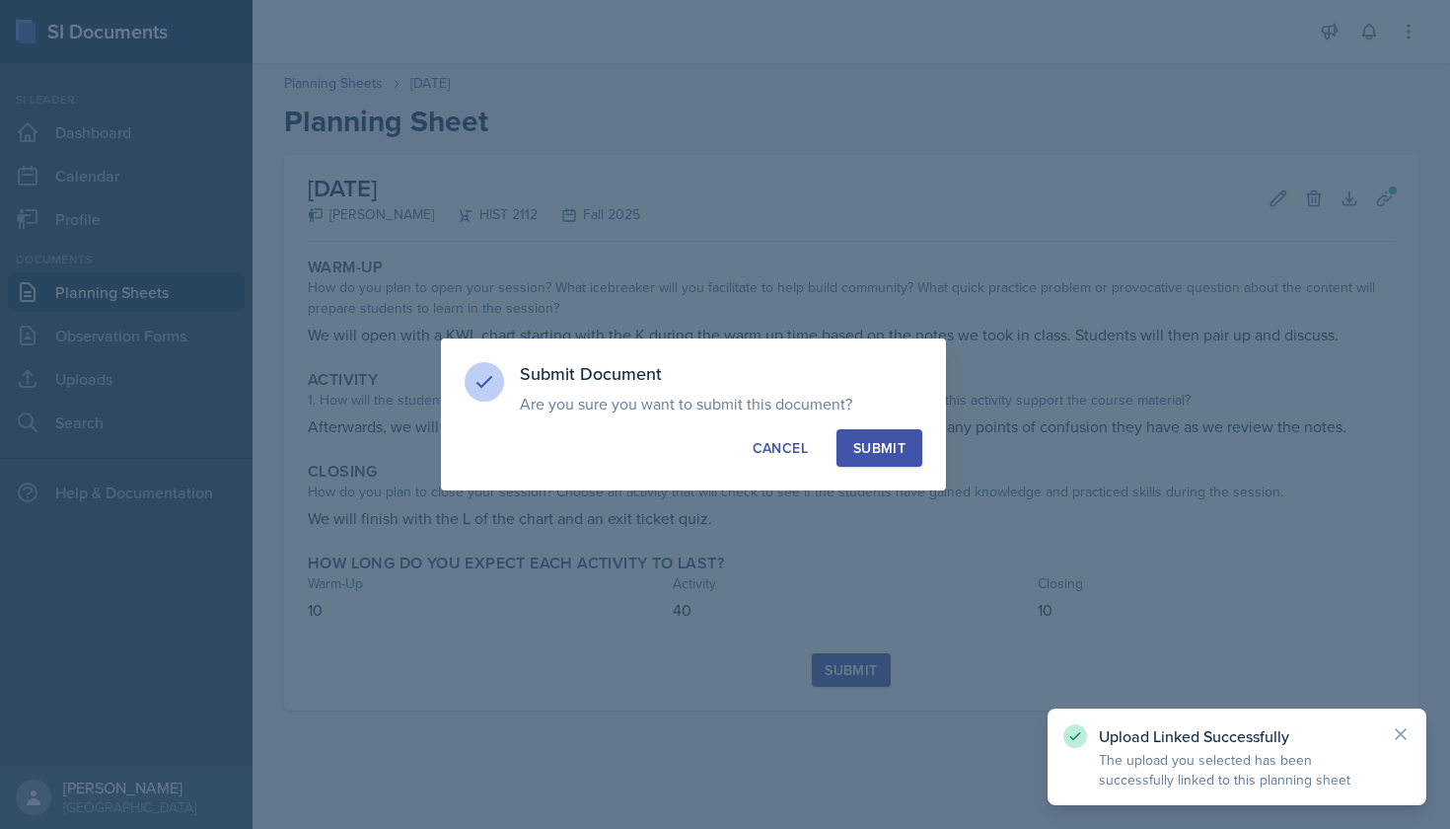
click at [886, 441] on div "Submit" at bounding box center [879, 448] width 52 height 20
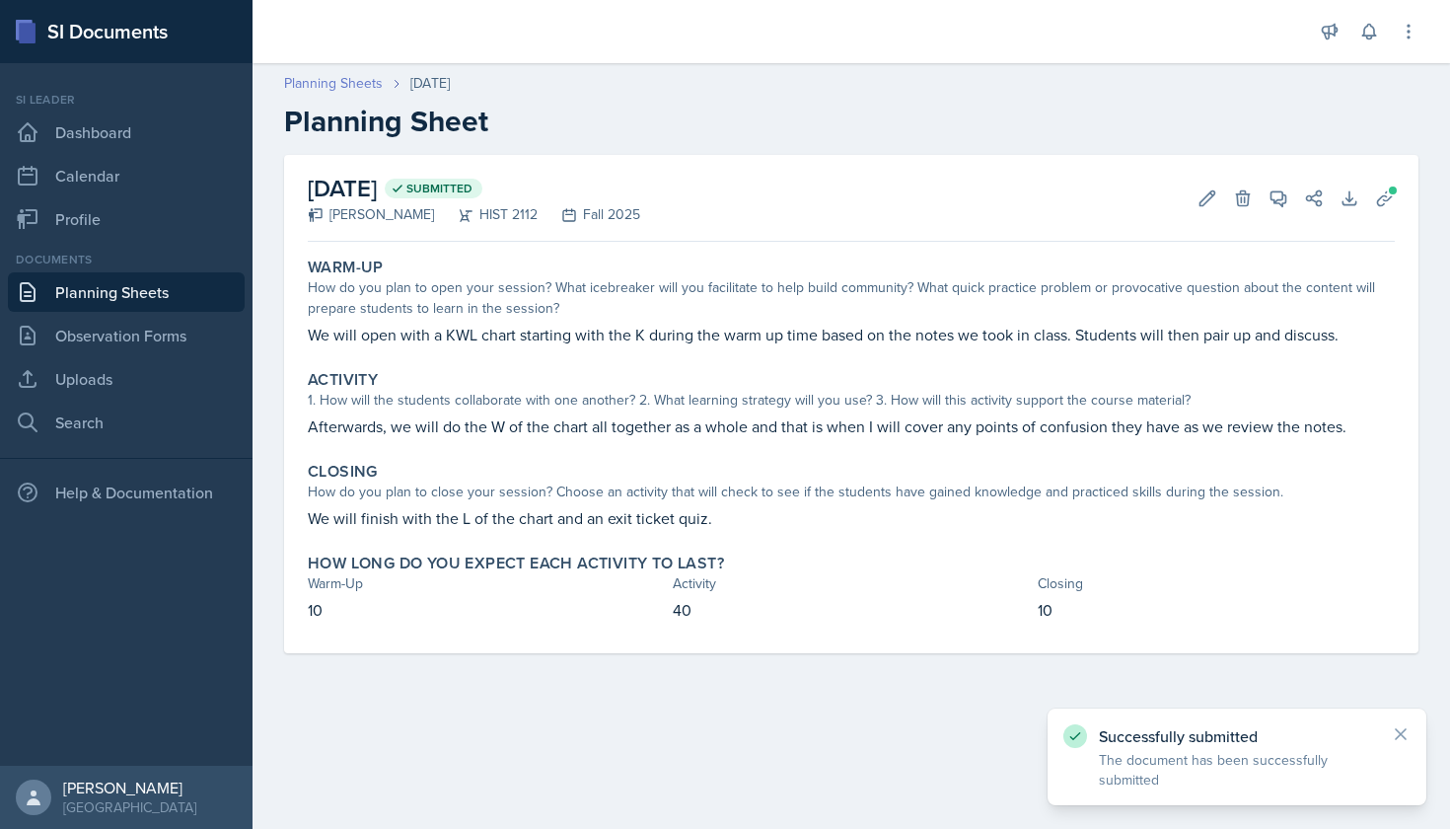
click at [362, 85] on link "Planning Sheets" at bounding box center [333, 83] width 99 height 21
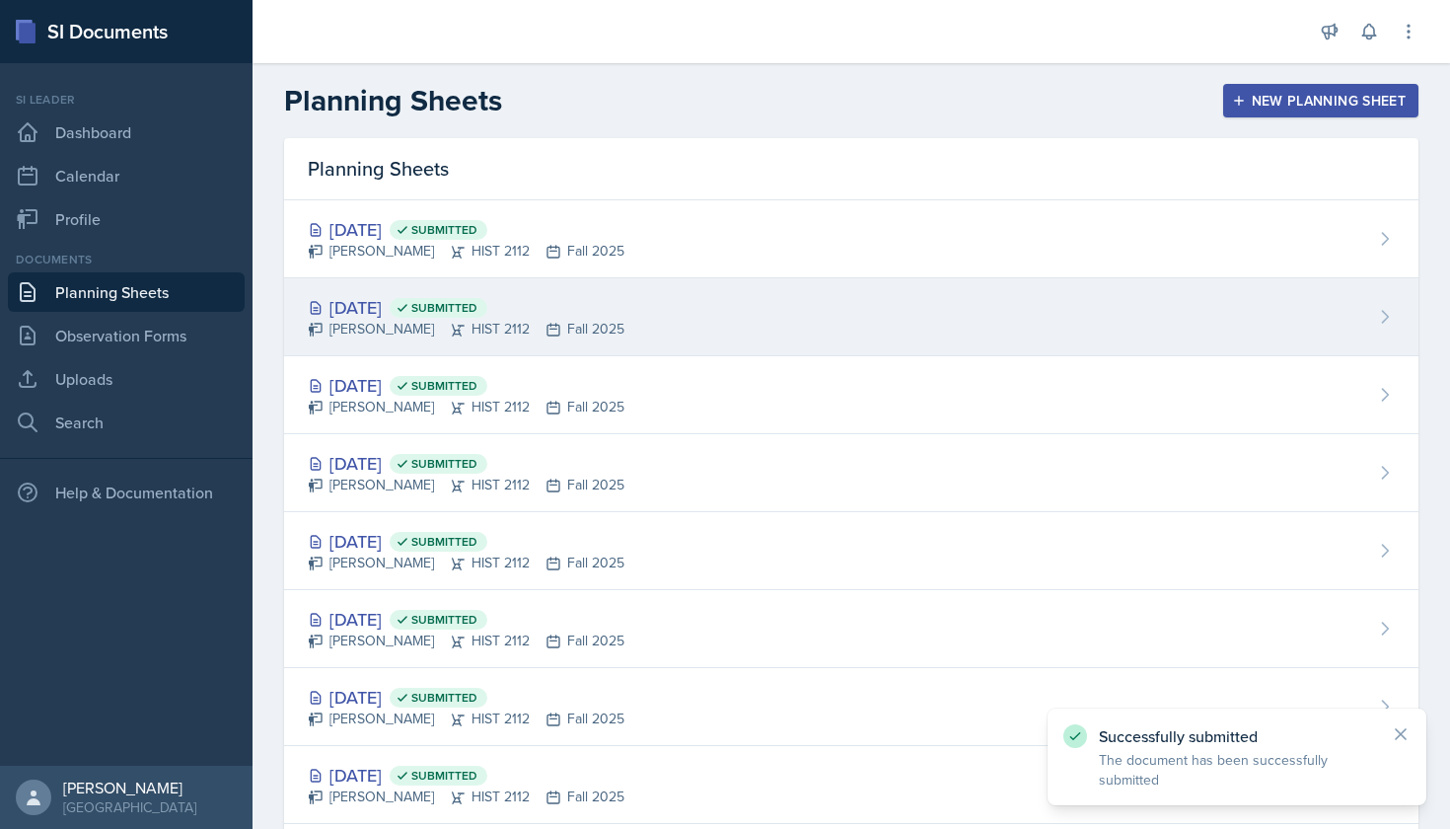
click at [382, 295] on div "[DATE] Submitted" at bounding box center [466, 307] width 317 height 27
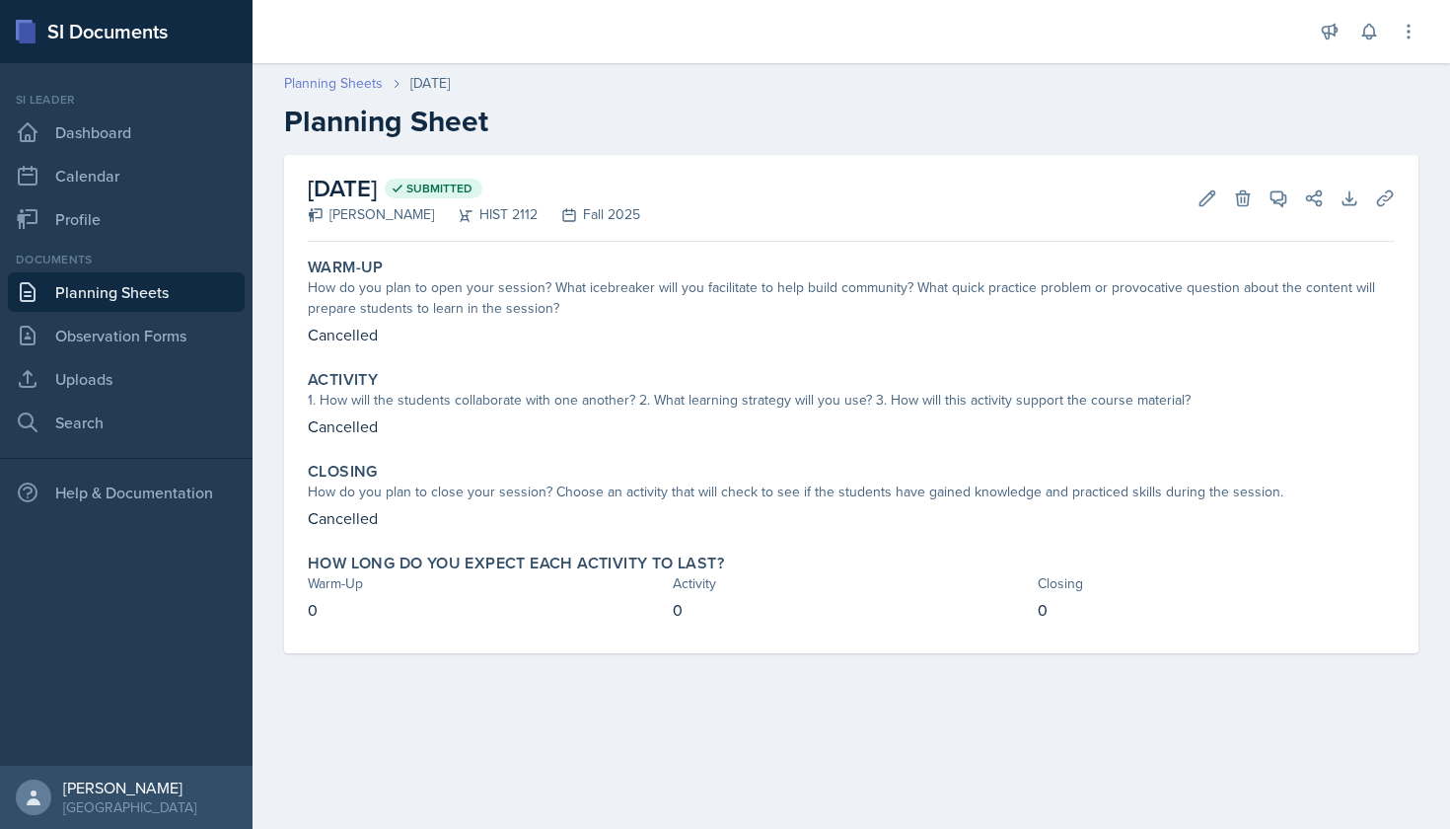
click at [364, 93] on link "Planning Sheets" at bounding box center [333, 83] width 99 height 21
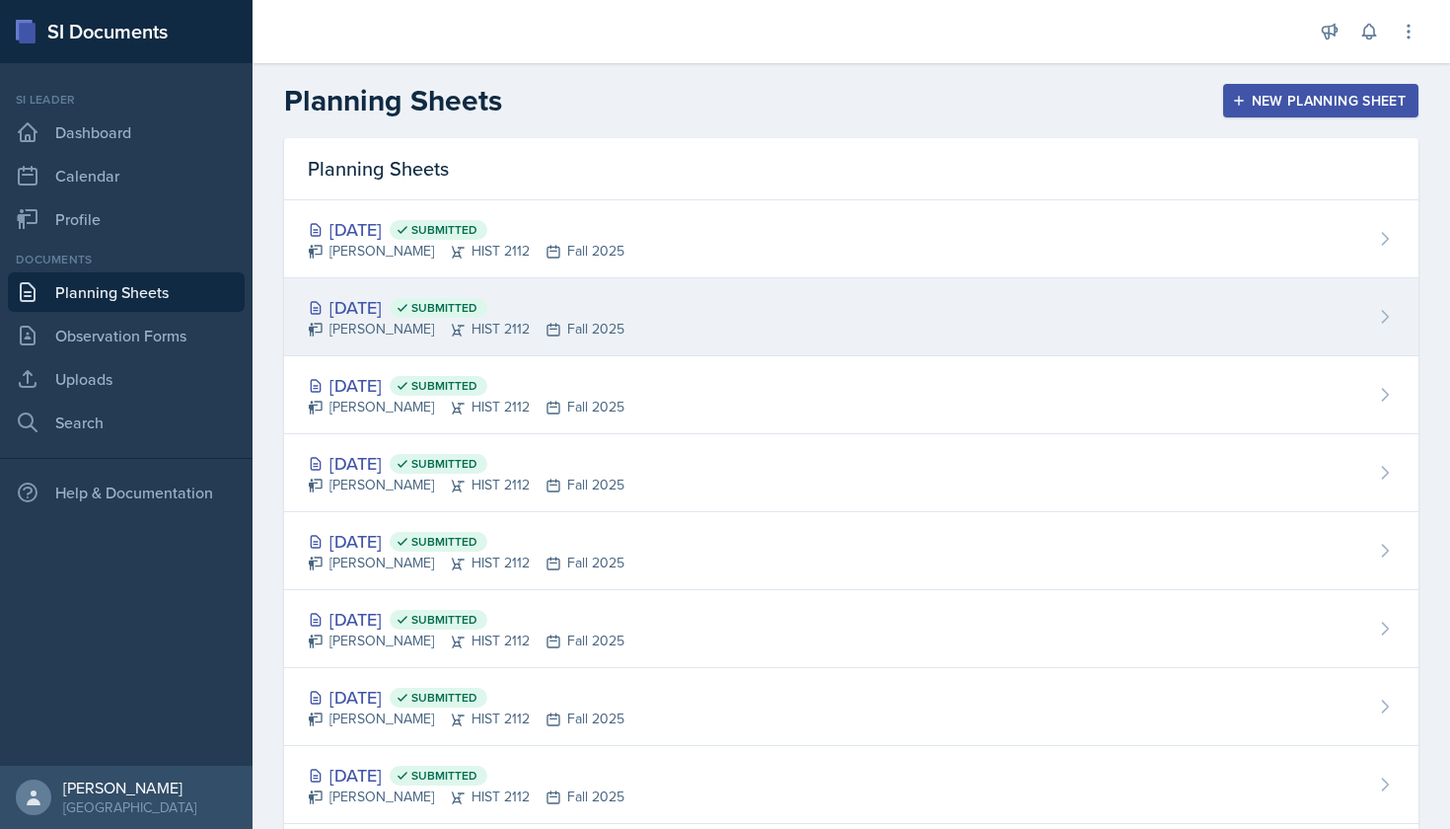
click at [435, 297] on div "[DATE] Submitted" at bounding box center [466, 307] width 317 height 27
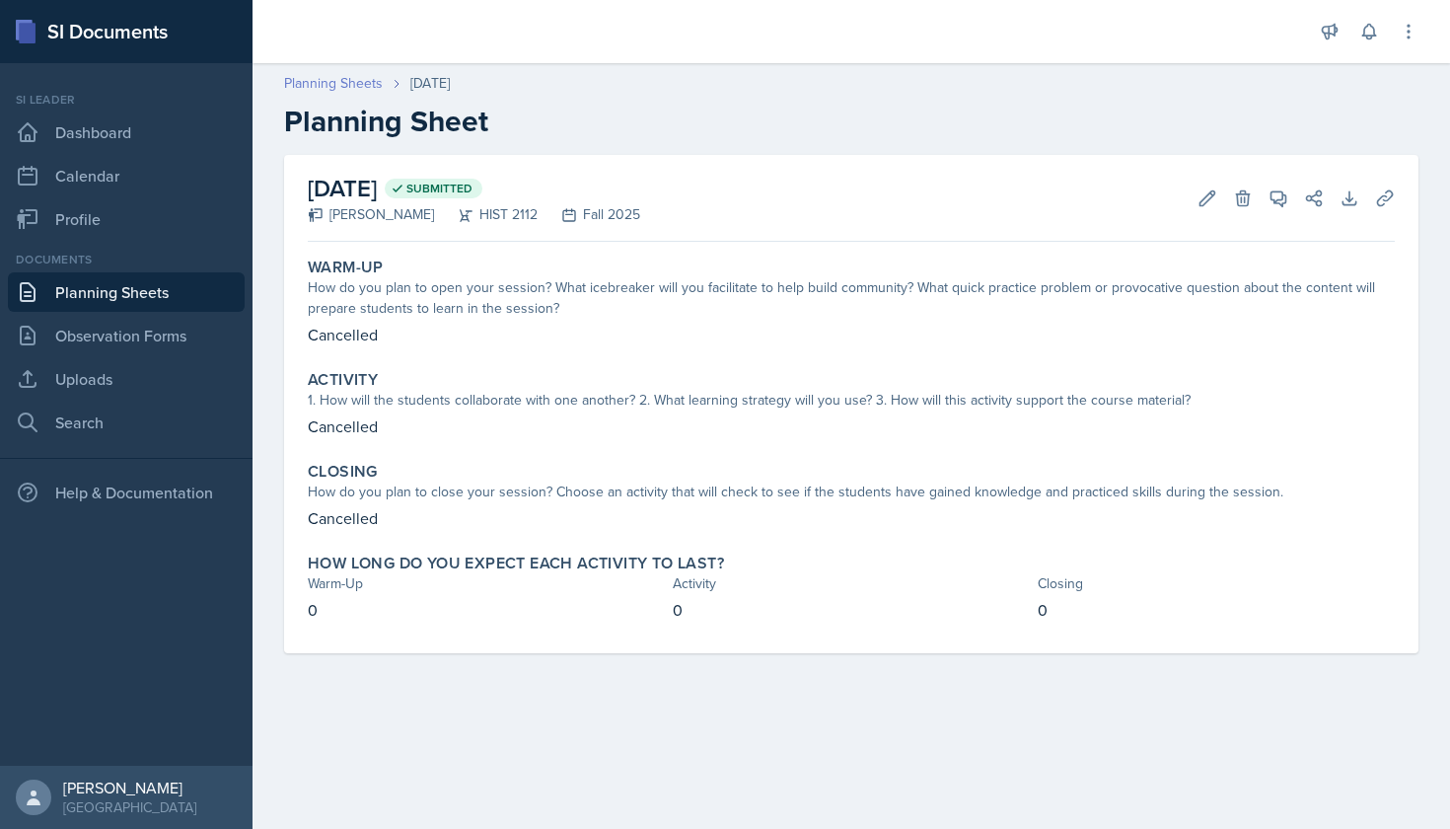
click at [364, 83] on link "Planning Sheets" at bounding box center [333, 83] width 99 height 21
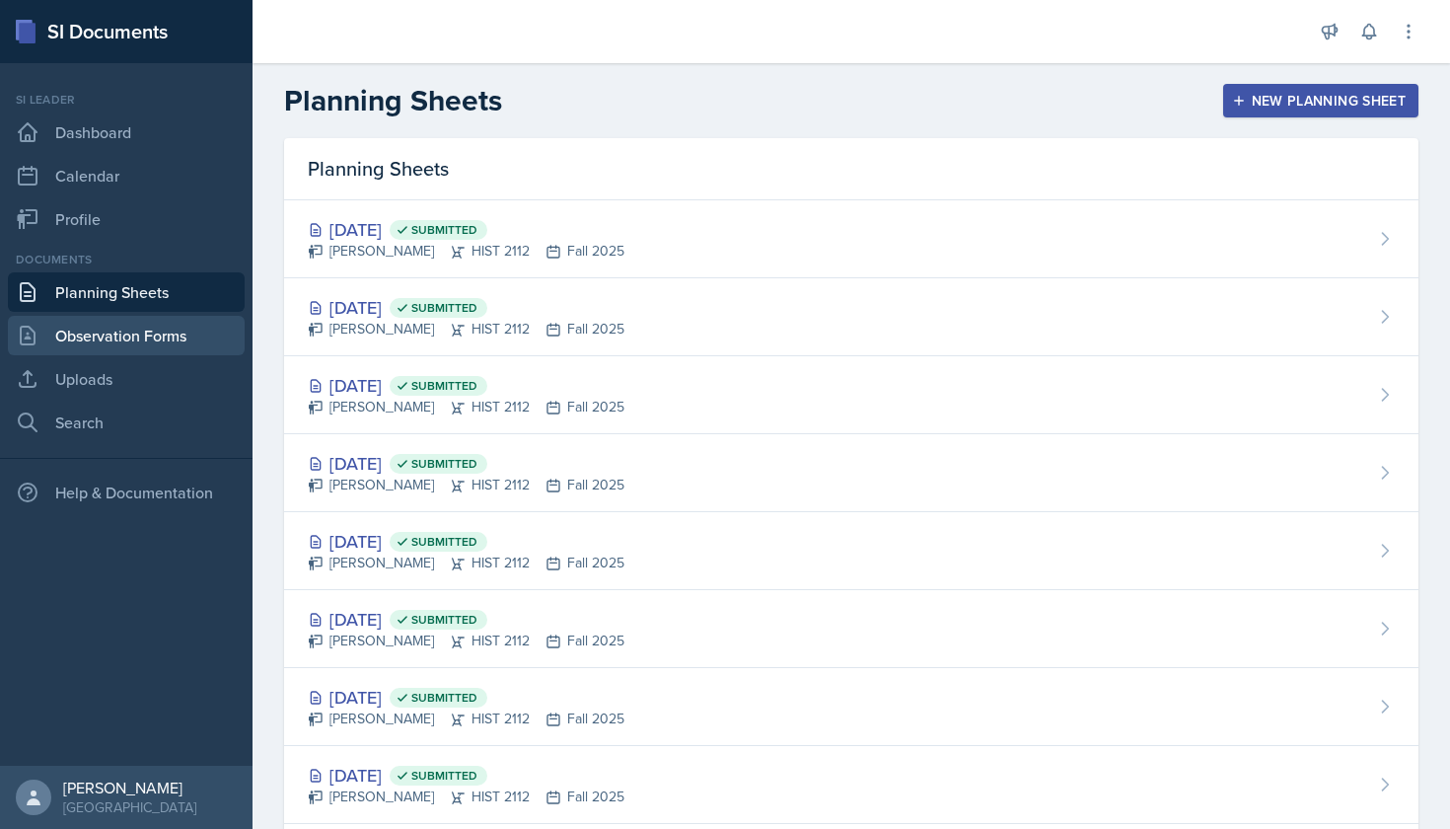
click at [169, 335] on link "Observation Forms" at bounding box center [126, 335] width 237 height 39
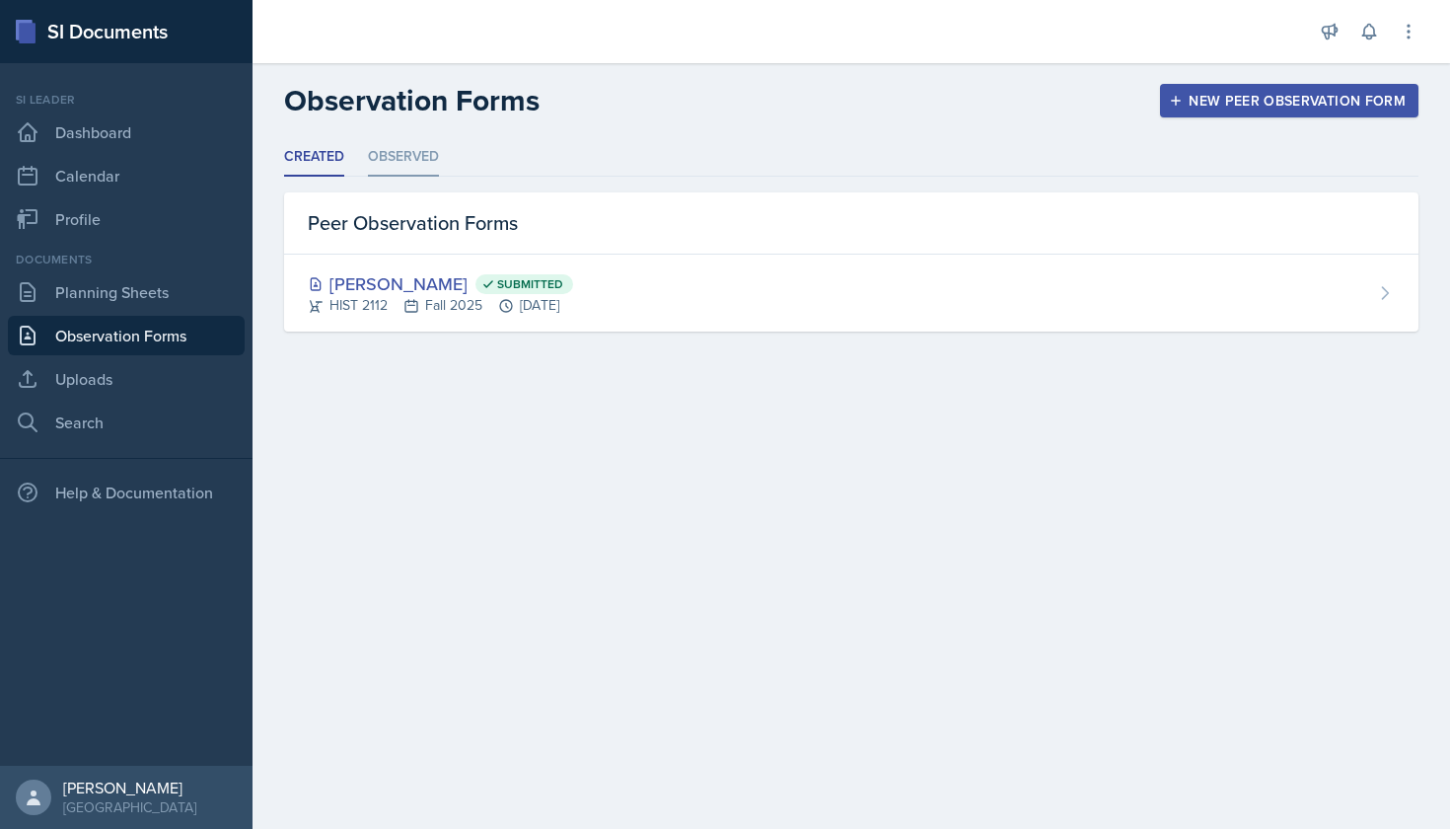
click at [376, 152] on li "Observed" at bounding box center [403, 157] width 71 height 38
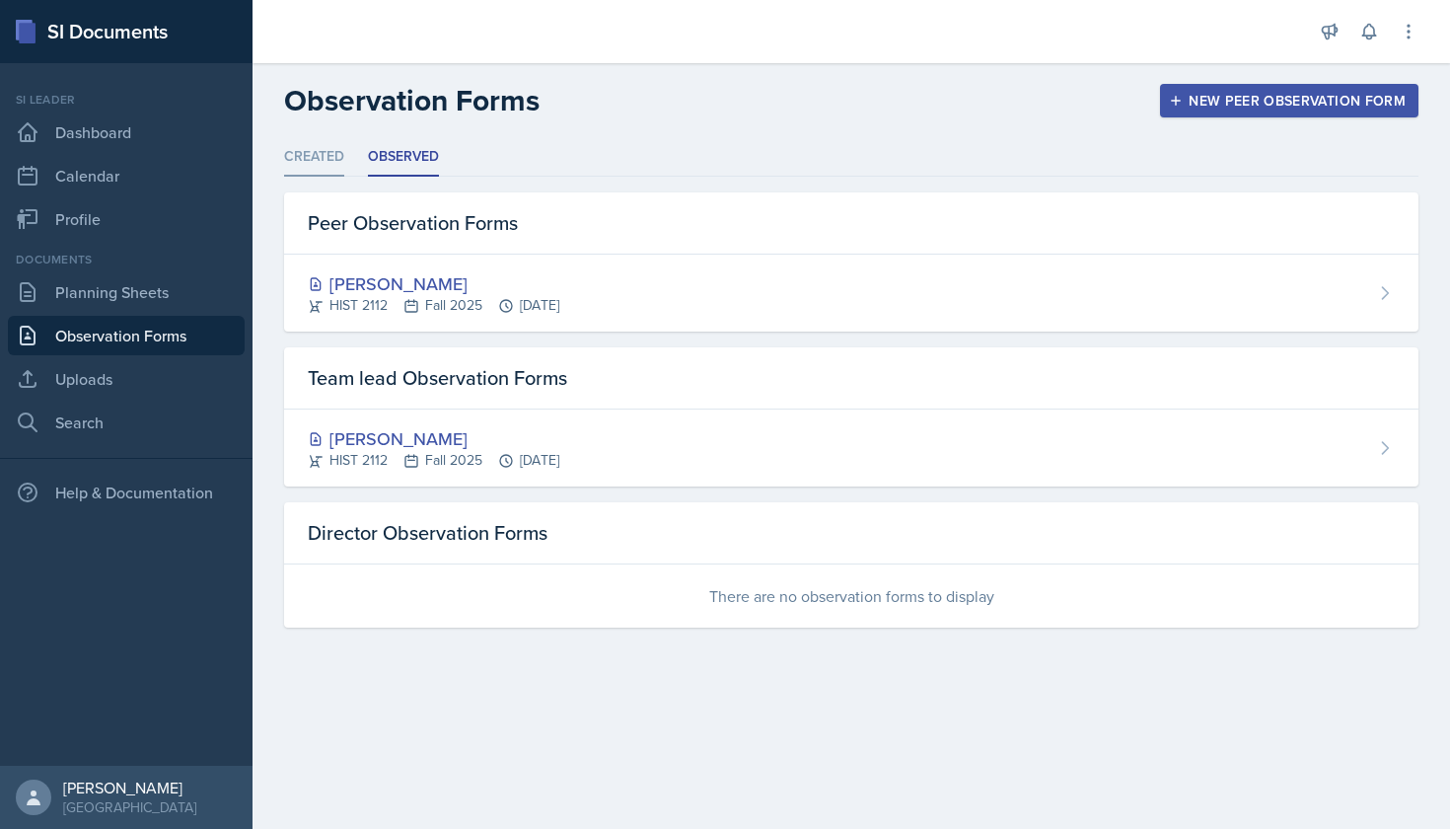
click at [327, 159] on li "Created" at bounding box center [314, 157] width 60 height 38
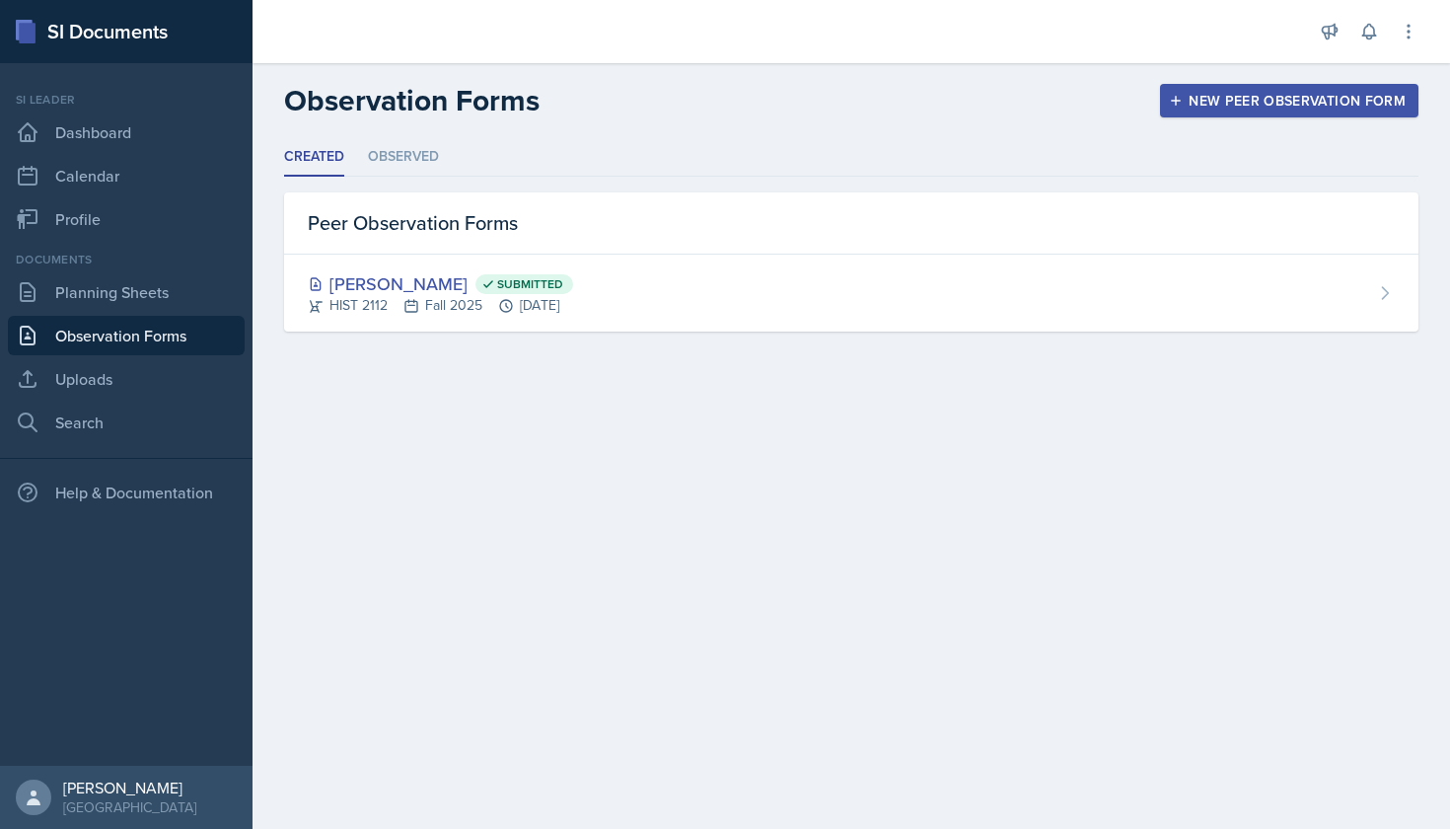
click at [361, 157] on ul "Created Observed" at bounding box center [851, 157] width 1134 height 38
click at [367, 157] on ul "Created Observed" at bounding box center [851, 157] width 1134 height 38
click at [381, 157] on li "Observed" at bounding box center [403, 157] width 71 height 38
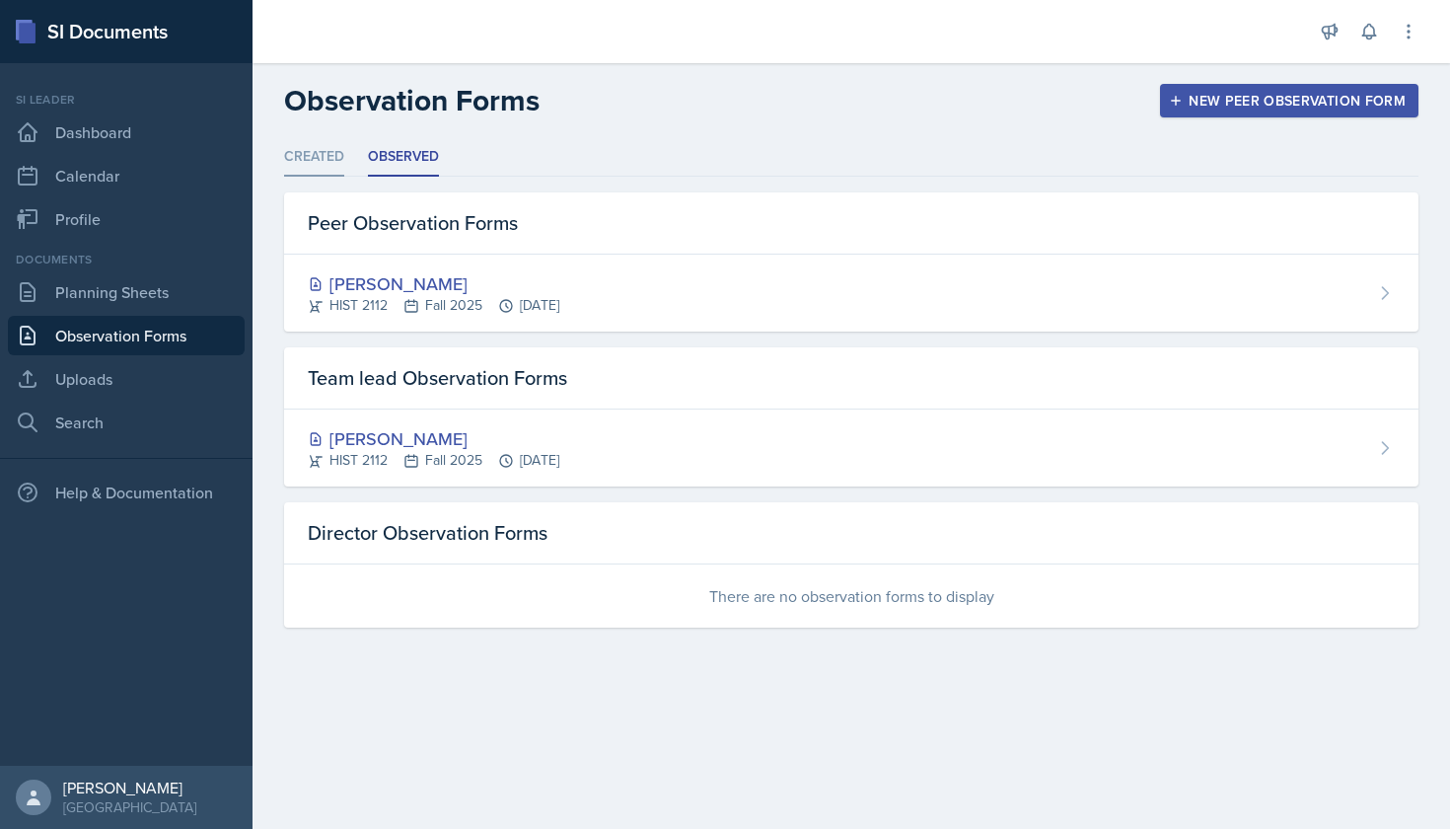
click at [343, 156] on li "Created" at bounding box center [314, 157] width 60 height 38
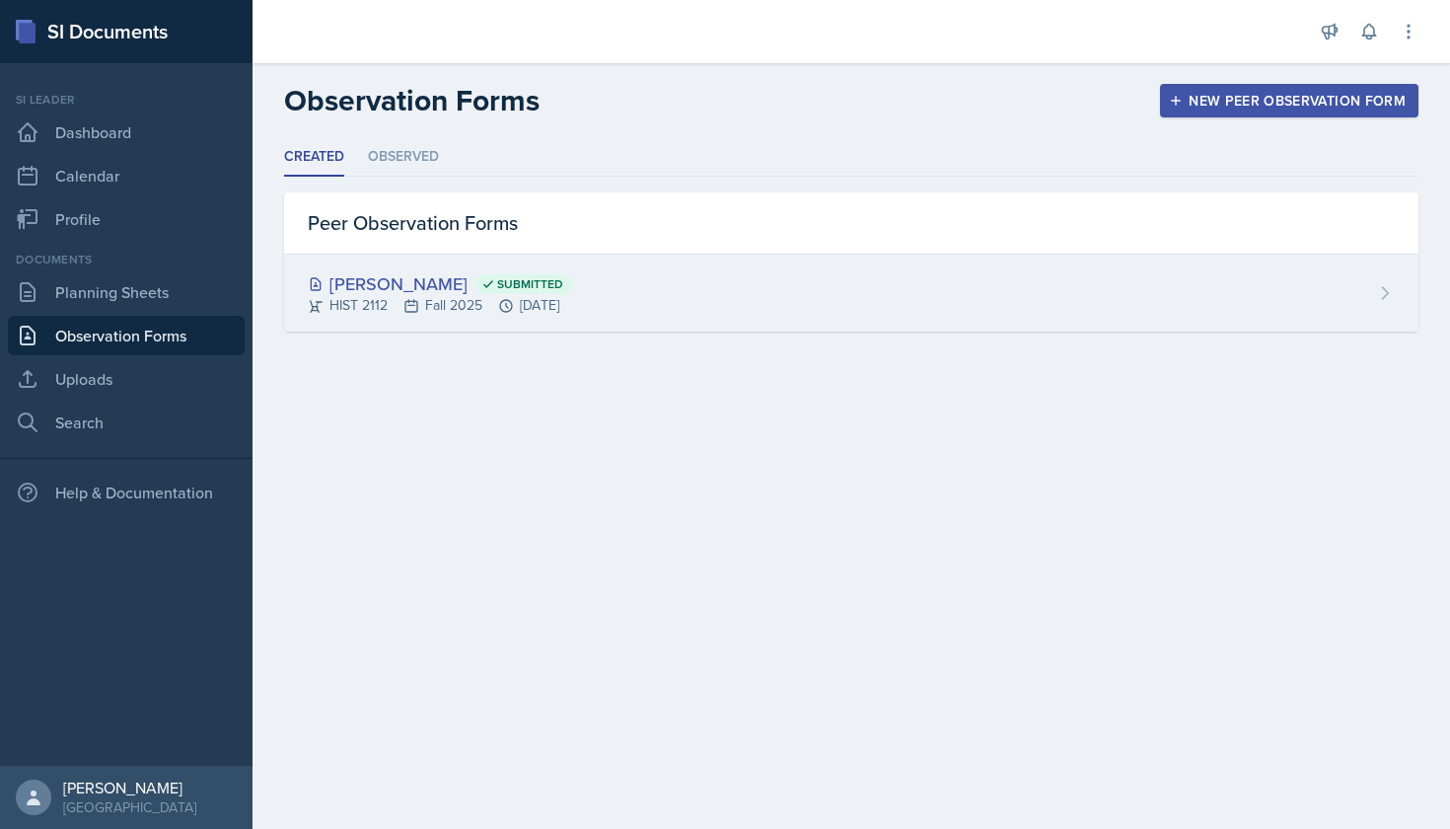
click at [382, 300] on div "HIST 2112 Fall 2025 [DATE]" at bounding box center [440, 305] width 265 height 21
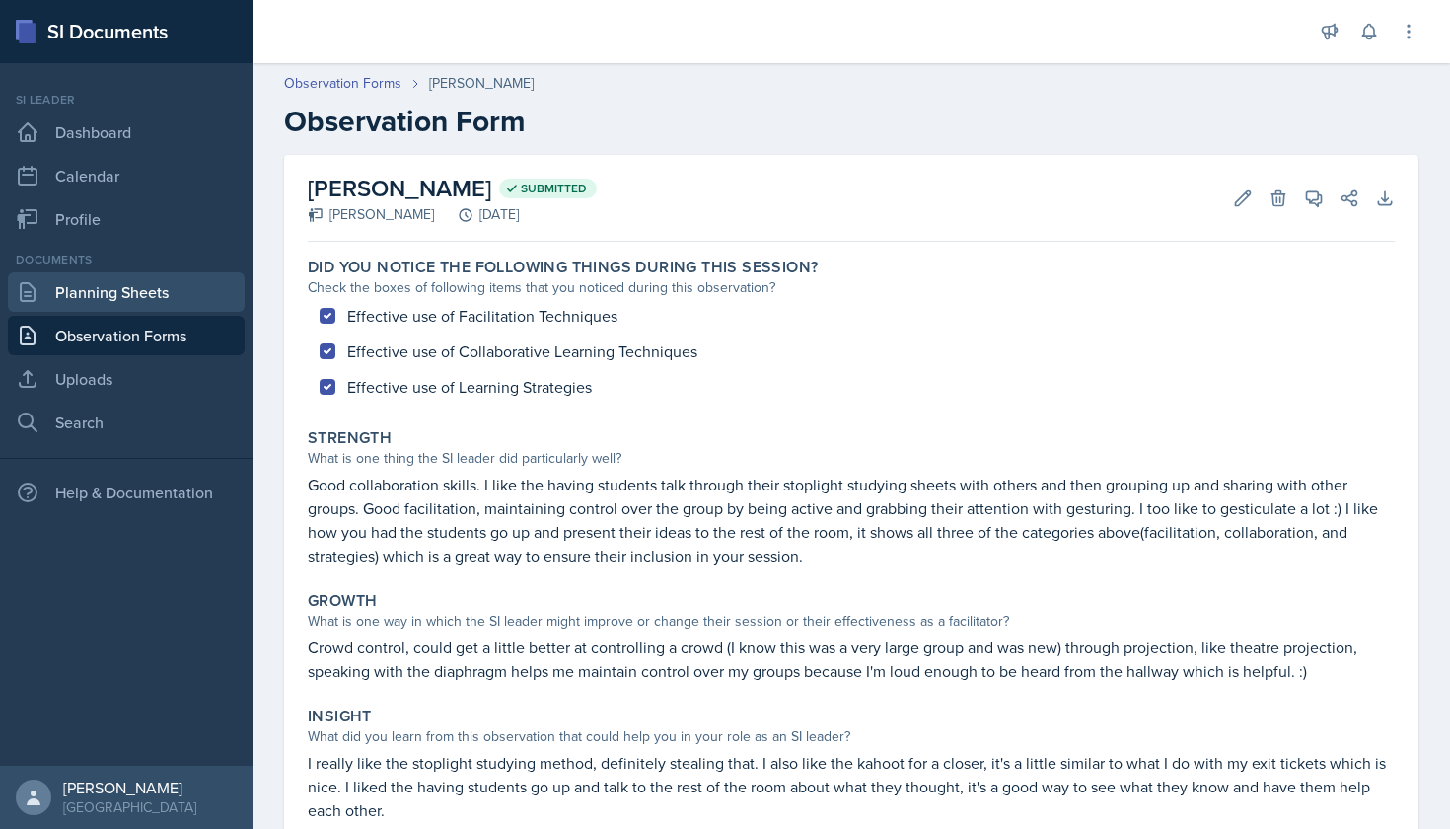
click at [131, 301] on link "Planning Sheets" at bounding box center [126, 291] width 237 height 39
